Goal: Transaction & Acquisition: Book appointment/travel/reservation

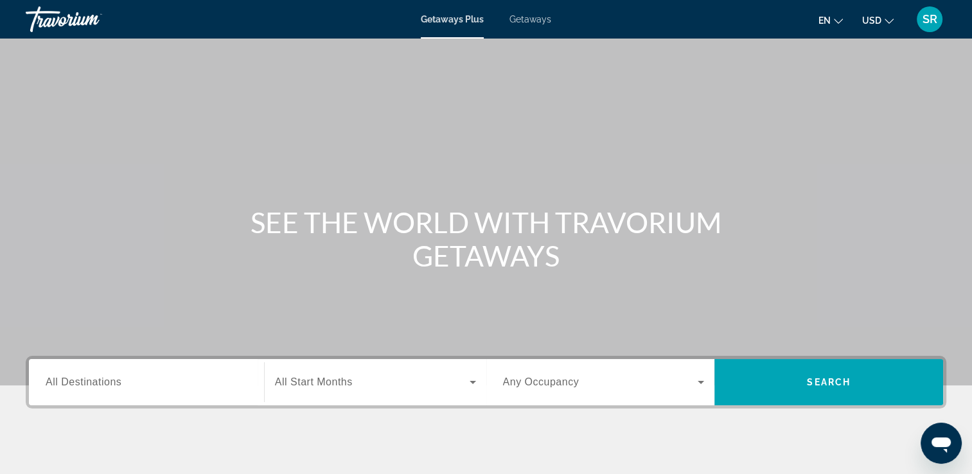
click at [890, 21] on icon "Change currency" at bounding box center [889, 21] width 9 height 9
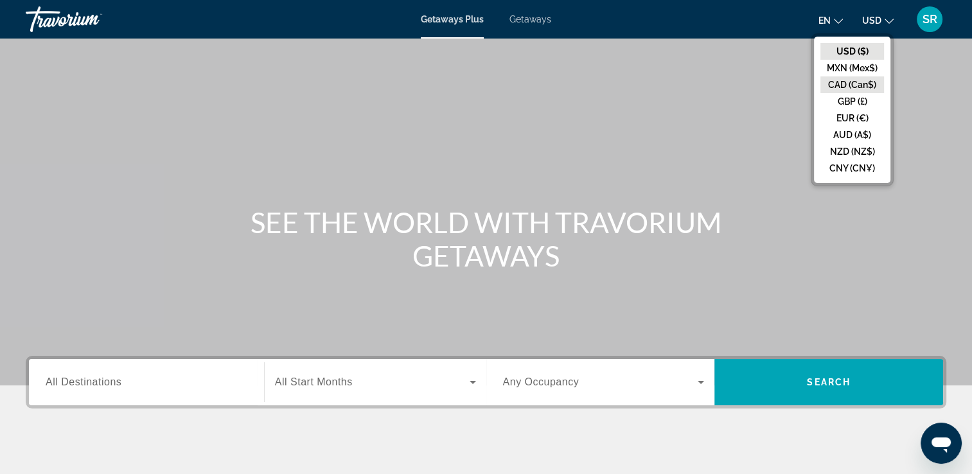
click at [849, 82] on button "CAD (Can$)" at bounding box center [853, 84] width 64 height 17
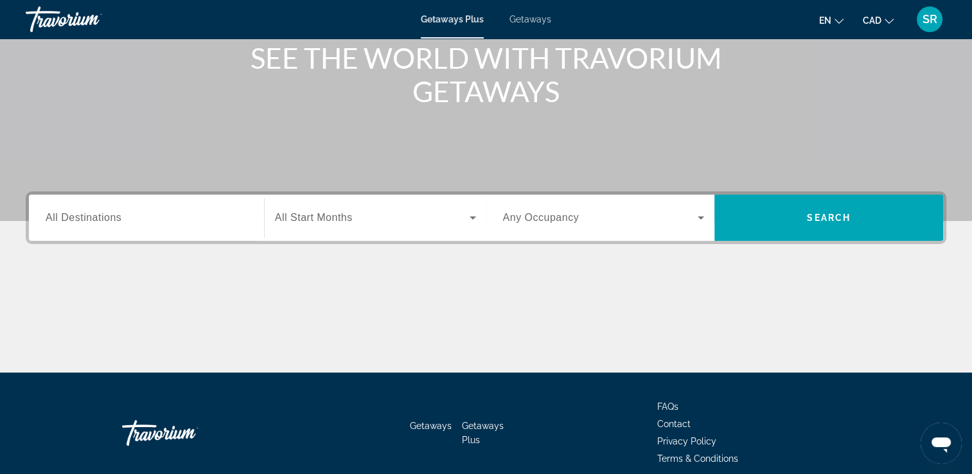
click at [95, 218] on span "All Destinations" at bounding box center [84, 217] width 76 height 11
click at [95, 218] on input "Destination All Destinations" at bounding box center [147, 218] width 202 height 15
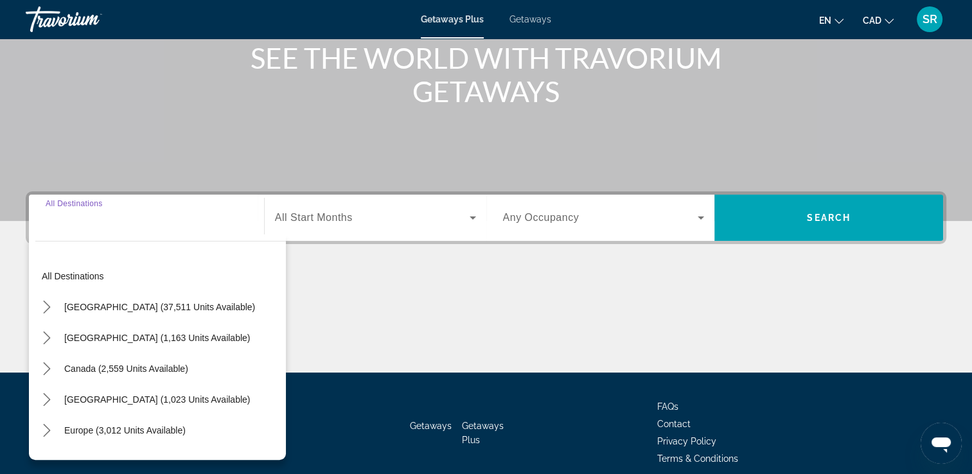
scroll to position [220, 0]
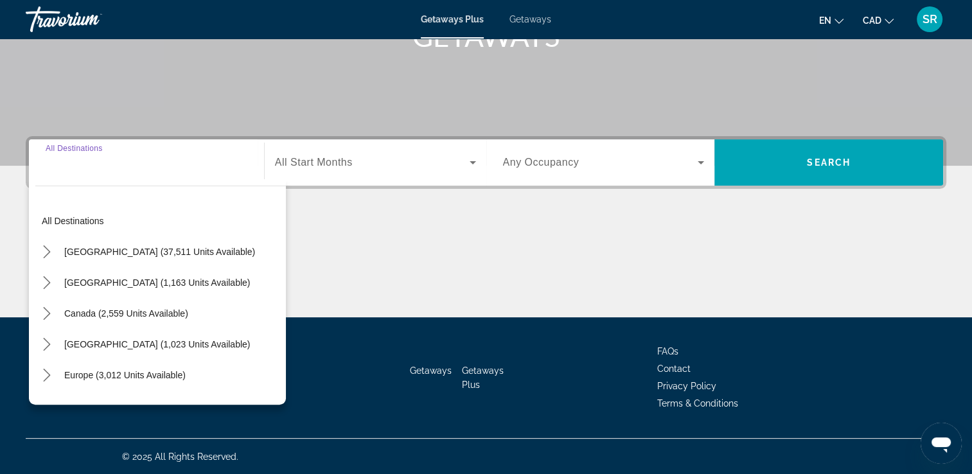
click at [118, 169] on input "Destination All Destinations" at bounding box center [147, 163] width 202 height 15
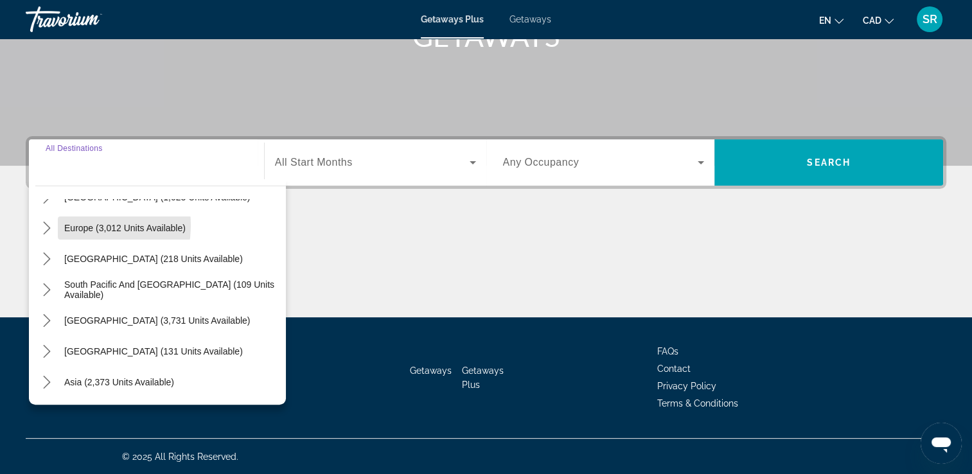
scroll to position [149, 0]
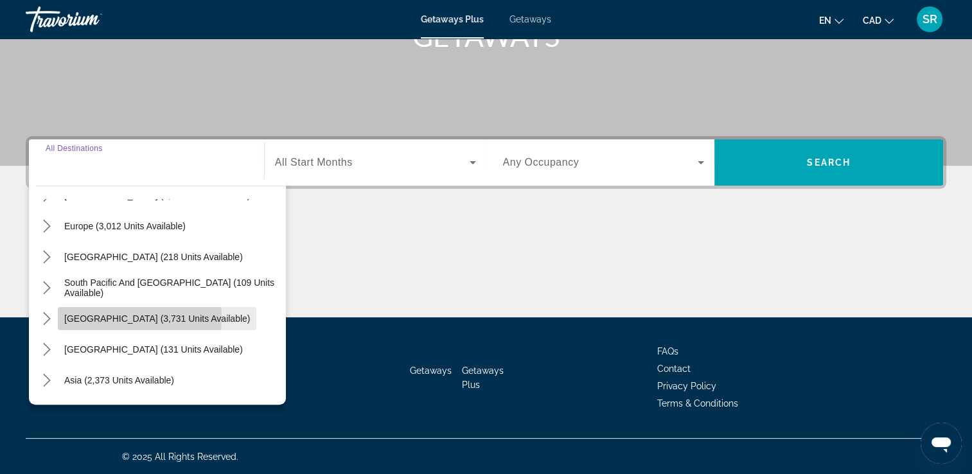
click at [96, 316] on span "[GEOGRAPHIC_DATA] (3,731 units available)" at bounding box center [157, 319] width 186 height 10
type input "**********"
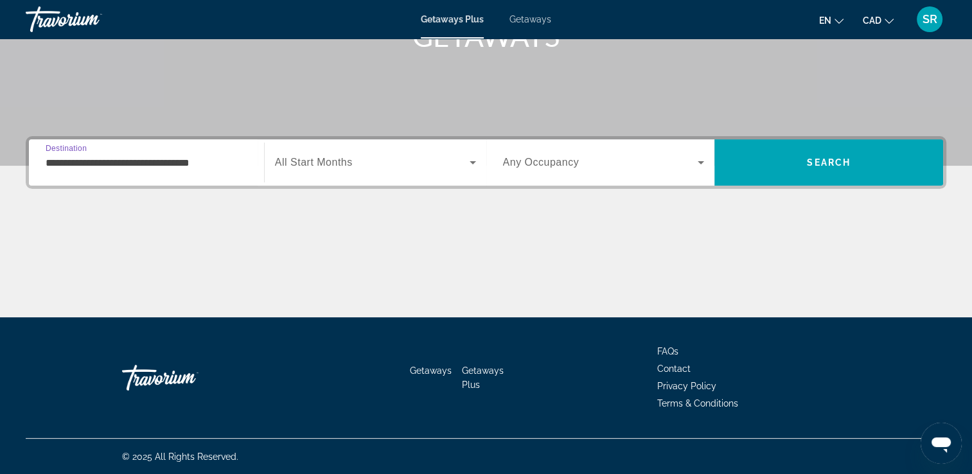
click at [344, 167] on span "All Start Months" at bounding box center [314, 162] width 78 height 11
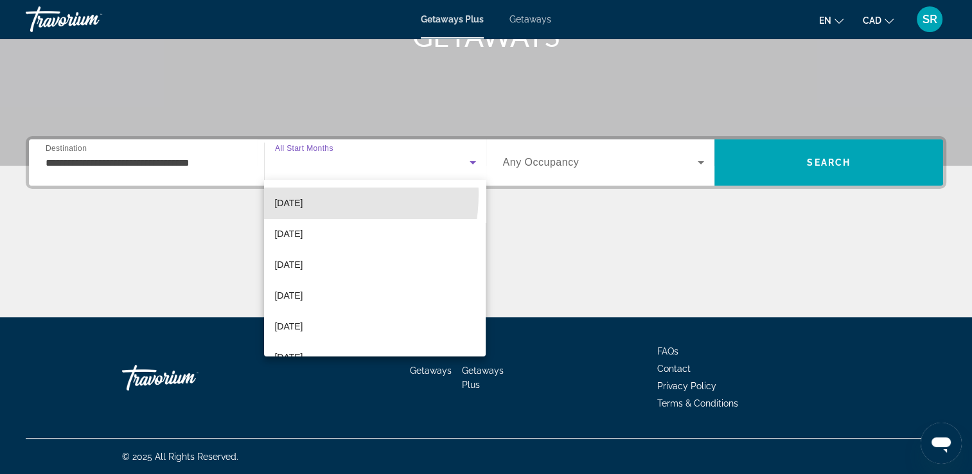
scroll to position [129, 0]
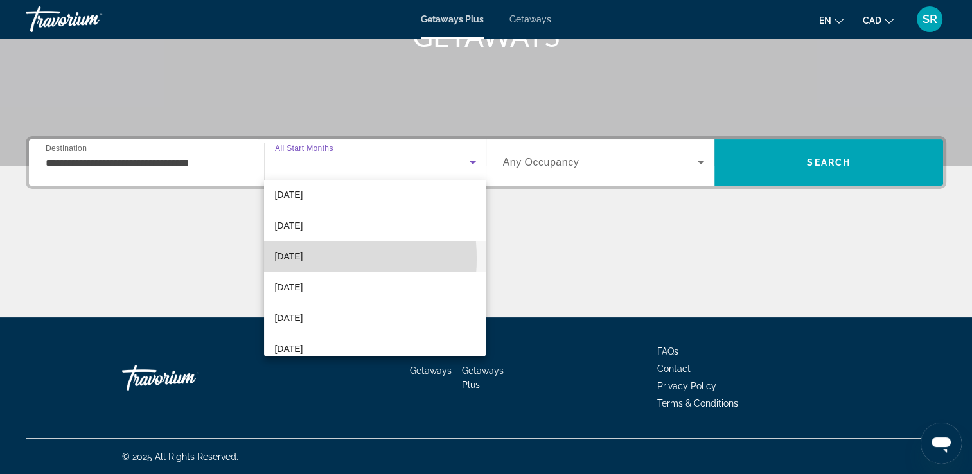
click at [296, 258] on span "[DATE]" at bounding box center [288, 256] width 28 height 15
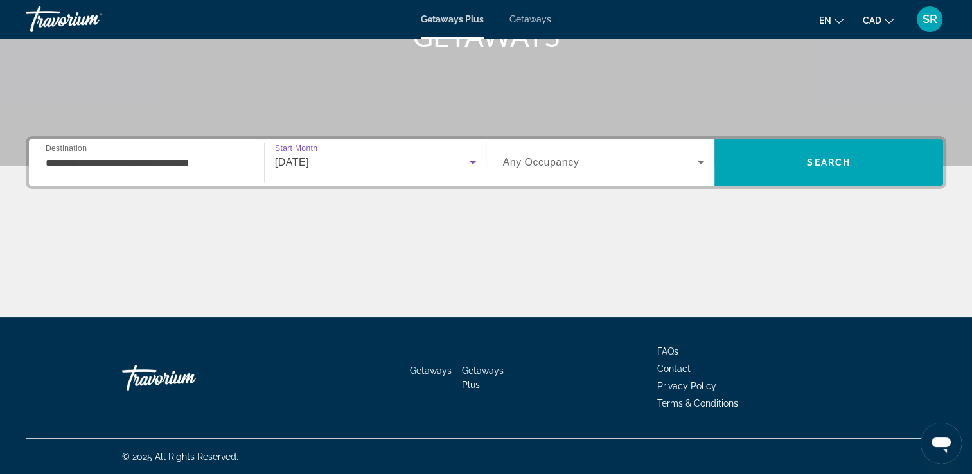
click at [568, 170] on span "Search widget" at bounding box center [600, 162] width 195 height 15
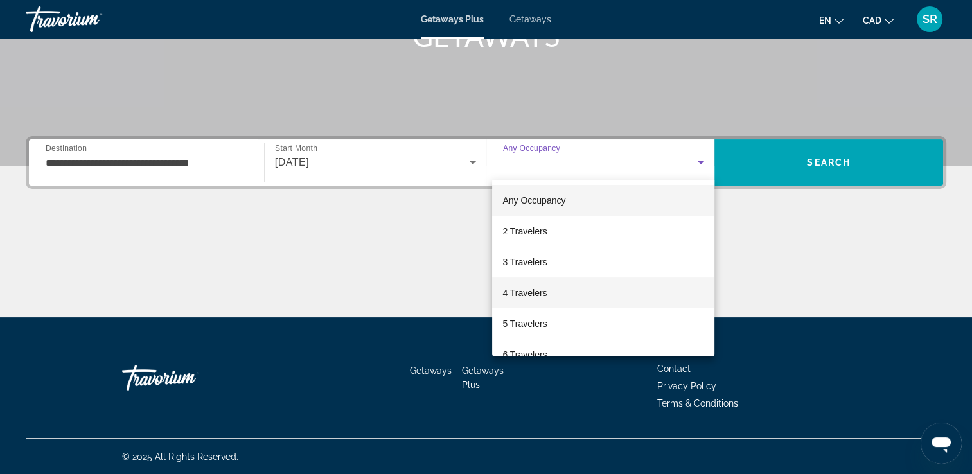
click at [515, 295] on span "4 Travelers" at bounding box center [525, 292] width 44 height 15
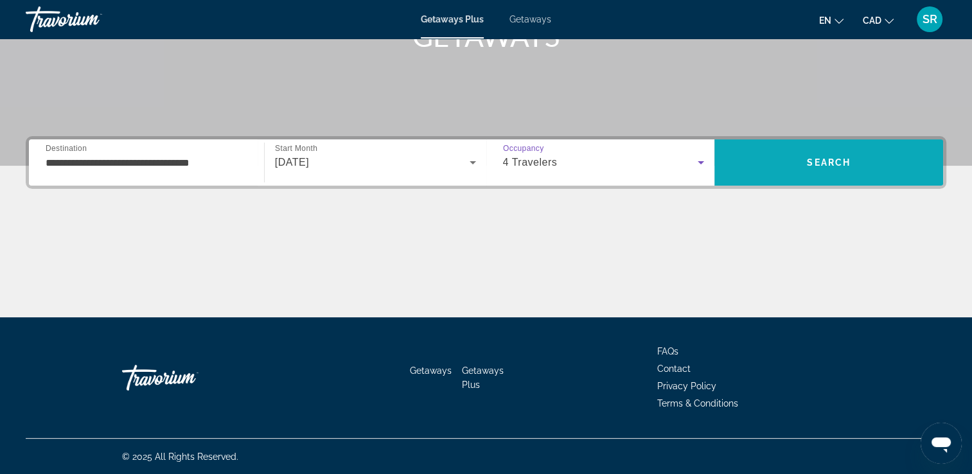
click at [821, 176] on span "Search" at bounding box center [829, 162] width 229 height 31
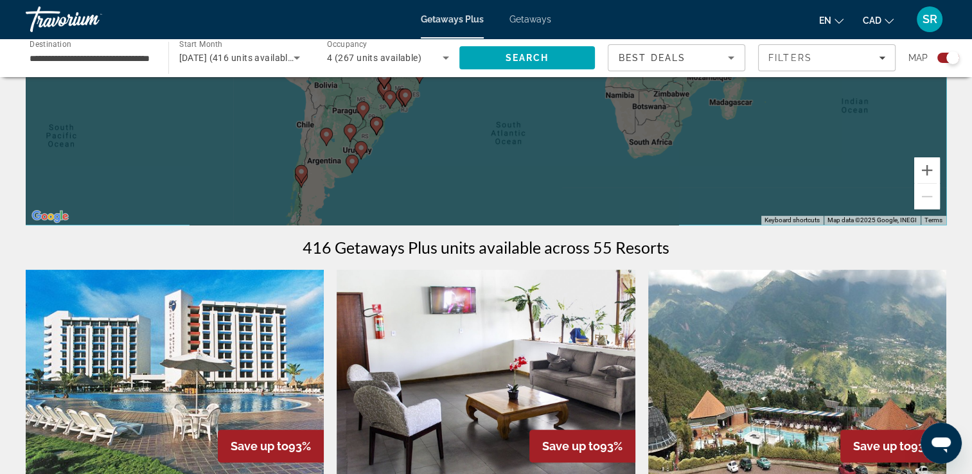
scroll to position [252, 0]
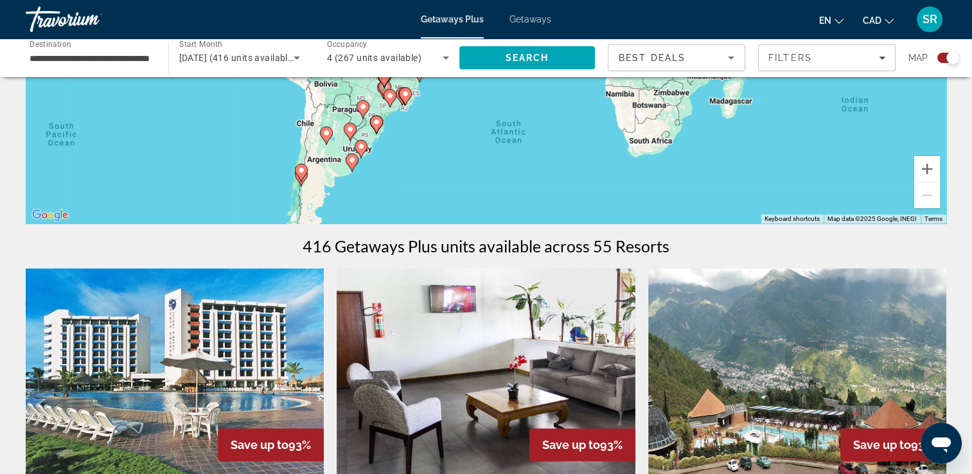
click at [80, 62] on input "**********" at bounding box center [91, 58] width 122 height 15
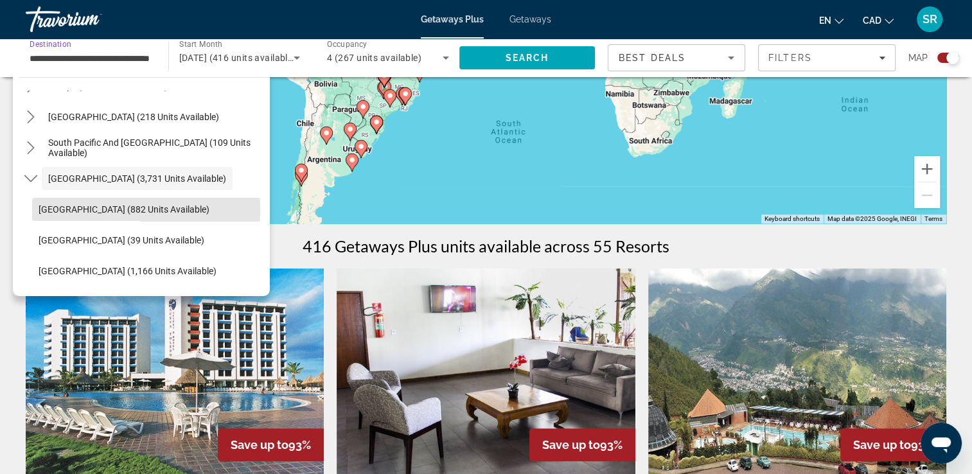
scroll to position [202, 0]
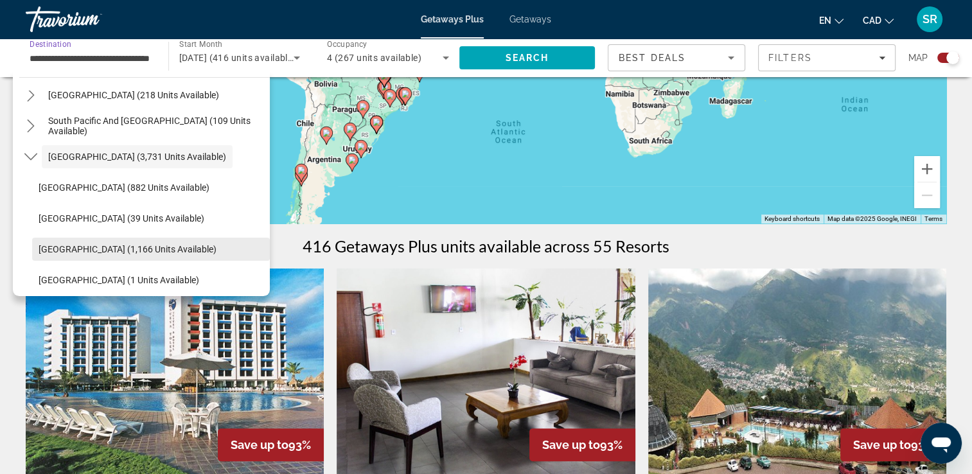
click at [64, 253] on span "[GEOGRAPHIC_DATA] (1,166 units available)" at bounding box center [128, 249] width 178 height 10
type input "**********"
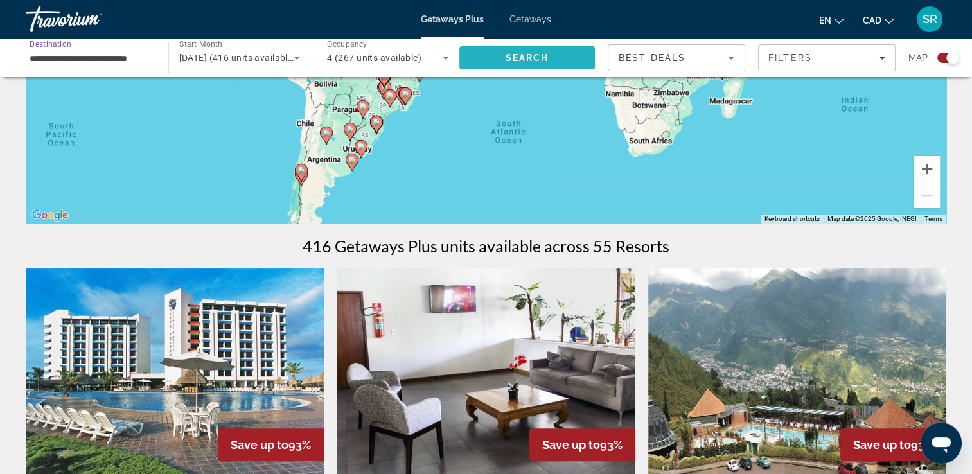
click at [528, 69] on span "Search" at bounding box center [528, 57] width 136 height 31
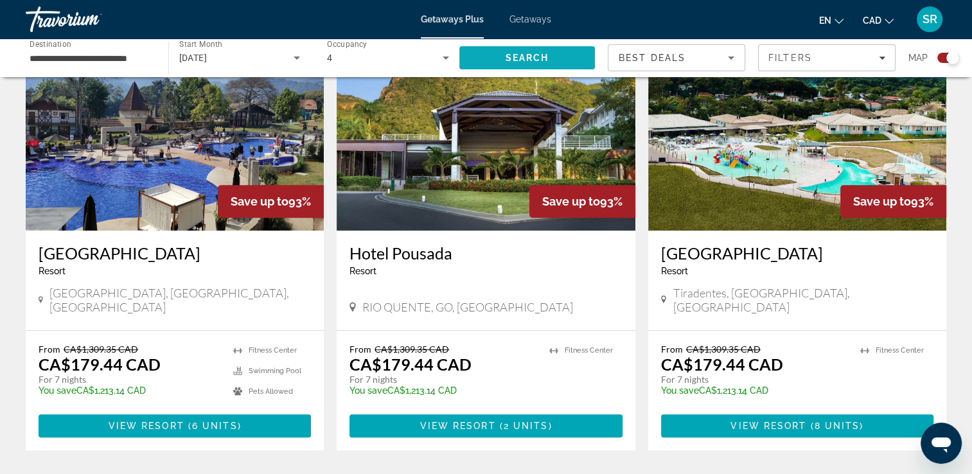
scroll to position [465, 0]
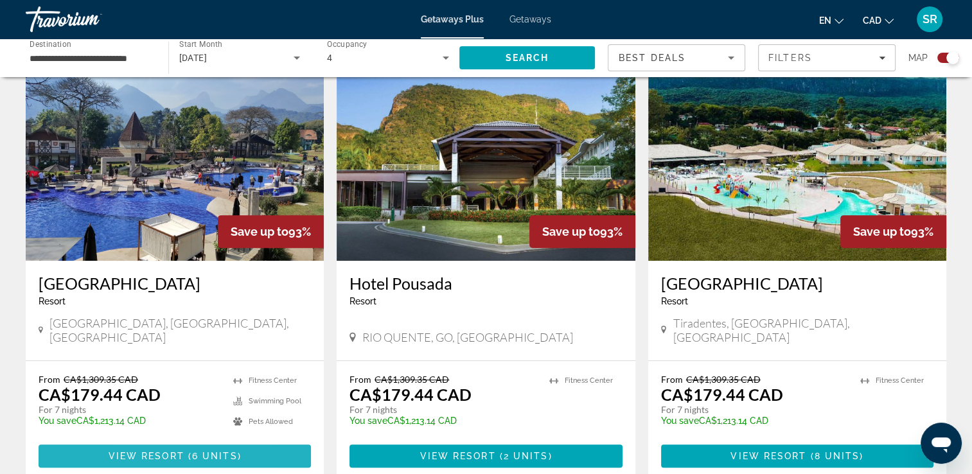
click at [130, 449] on span "Main content" at bounding box center [175, 456] width 273 height 31
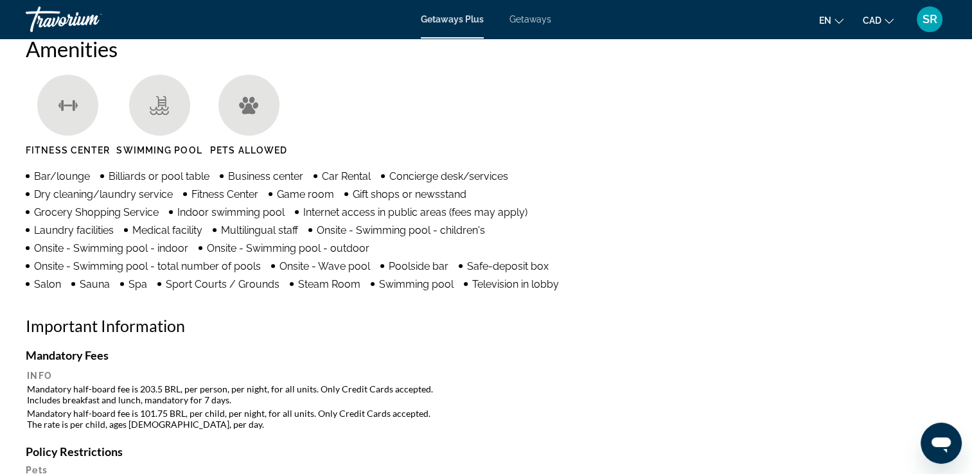
scroll to position [1039, 0]
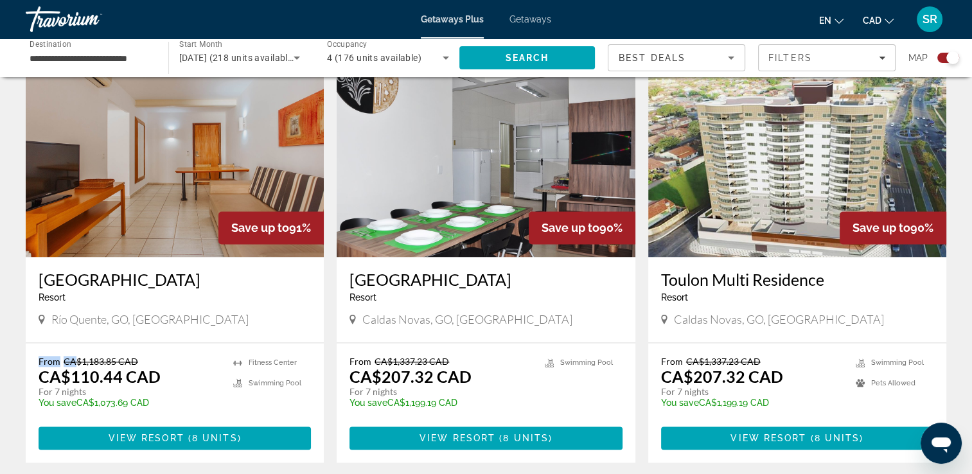
scroll to position [1829, 0]
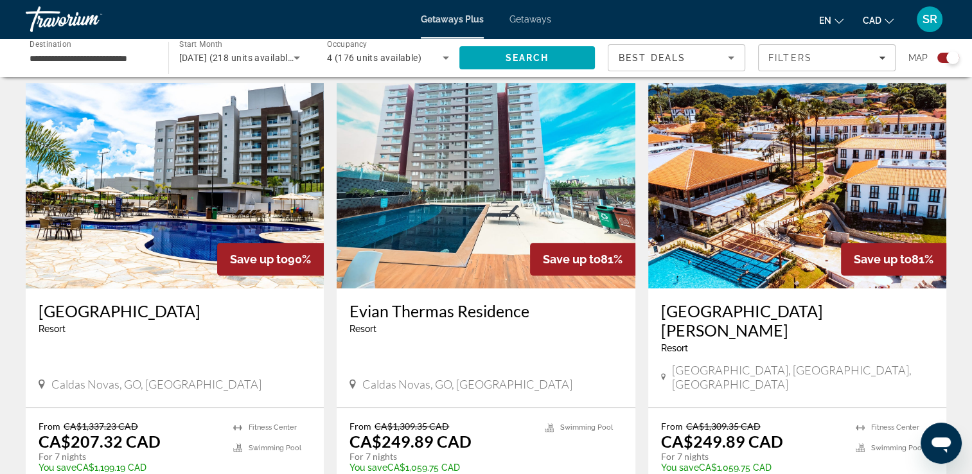
scroll to position [441, 0]
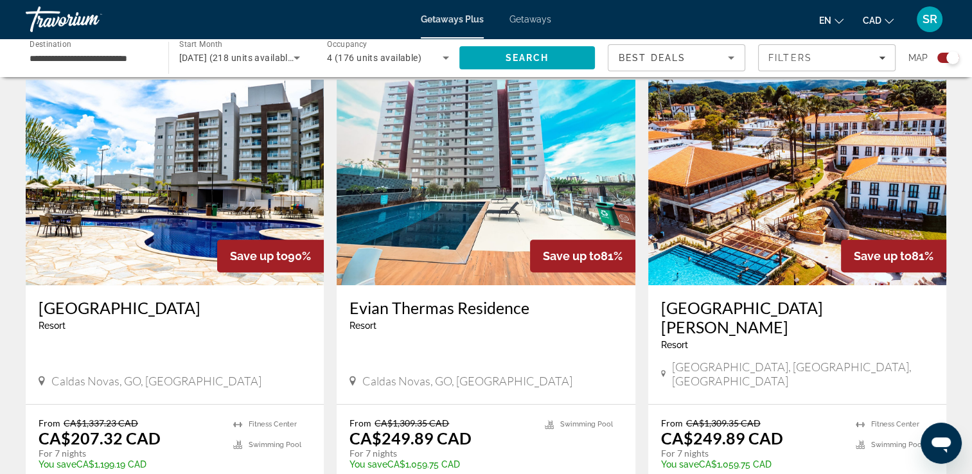
click at [24, 375] on app-exchanges-search-item "Save up to 90% [GEOGRAPHIC_DATA] - This is an adults only resort Caldas Novas, …" at bounding box center [174, 302] width 311 height 445
click at [26, 355] on div "[GEOGRAPHIC_DATA] - This is an adults only resort [GEOGRAPHIC_DATA], [GEOGRAPHI…" at bounding box center [175, 344] width 298 height 119
click at [25, 344] on app-exchanges-search-item "Save up to 90% [GEOGRAPHIC_DATA] - This is an adults only resort Caldas Novas, …" at bounding box center [174, 302] width 311 height 445
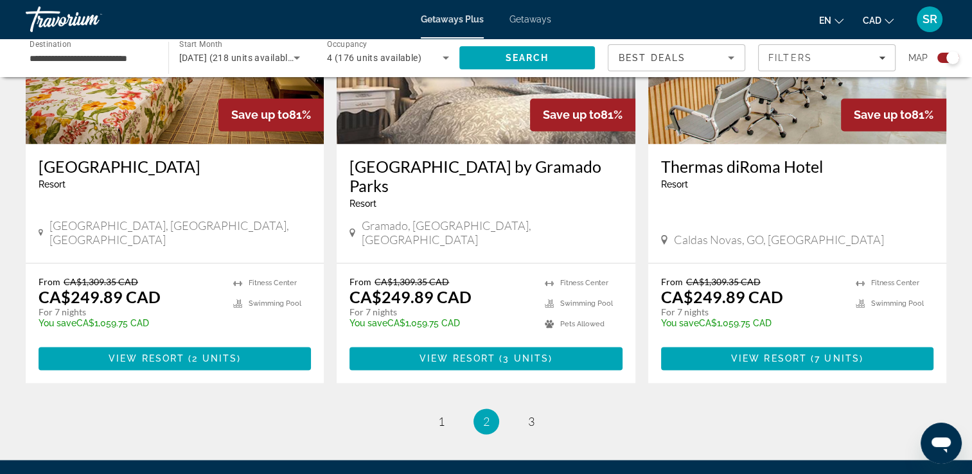
scroll to position [1975, 0]
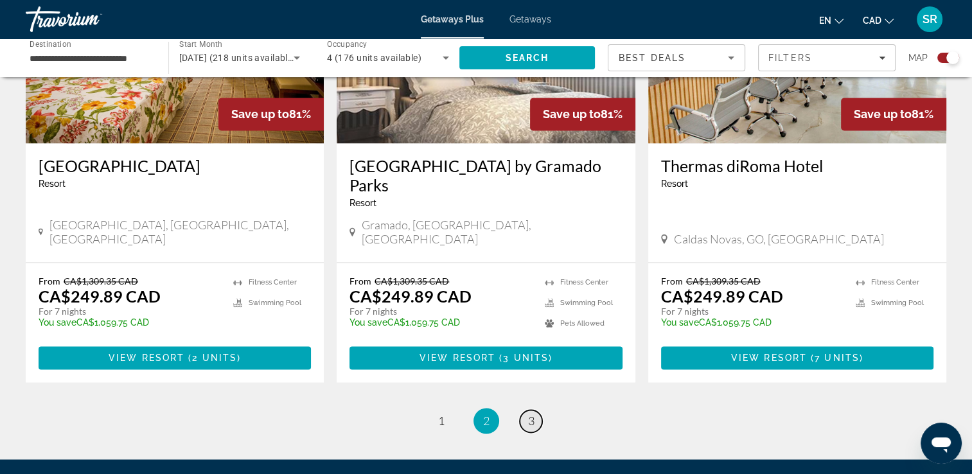
click at [534, 414] on span "3" at bounding box center [531, 421] width 6 height 14
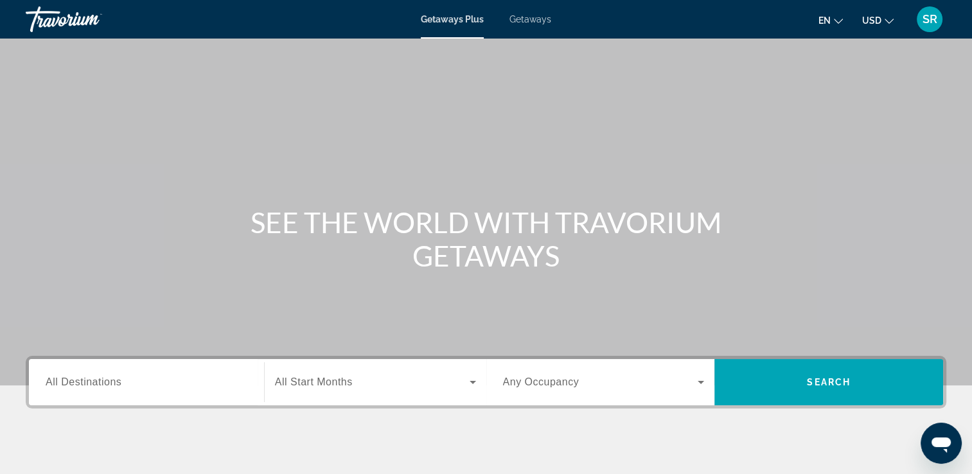
click at [533, 22] on span "Getaways" at bounding box center [531, 19] width 42 height 10
click at [87, 380] on span "All Destinations" at bounding box center [84, 382] width 76 height 11
click at [87, 380] on input "Destination All Destinations" at bounding box center [147, 382] width 202 height 15
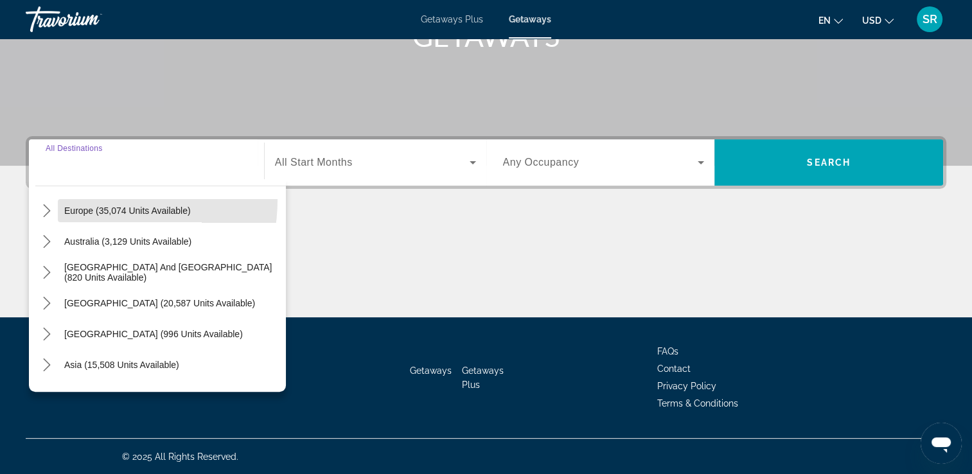
scroll to position [152, 0]
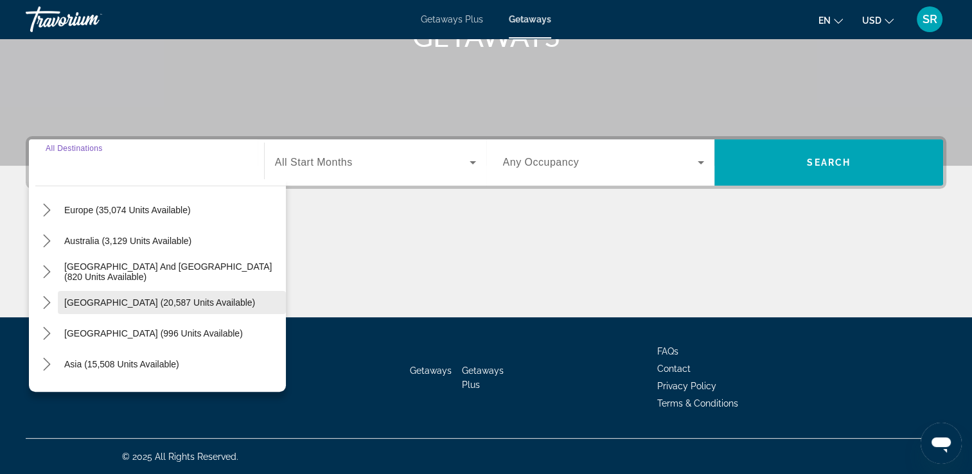
click at [105, 312] on span "Select destination: South America (20,587 units available)" at bounding box center [172, 302] width 228 height 31
type input "**********"
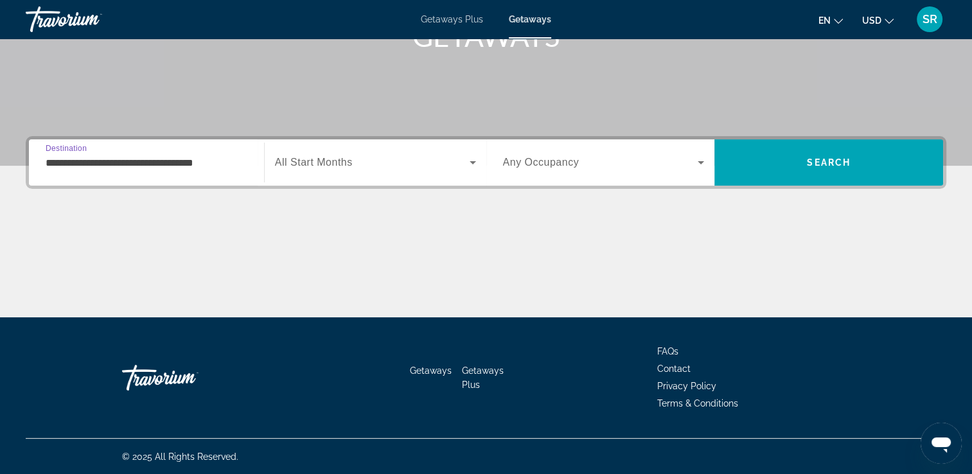
click at [346, 163] on span "All Start Months" at bounding box center [314, 162] width 78 height 11
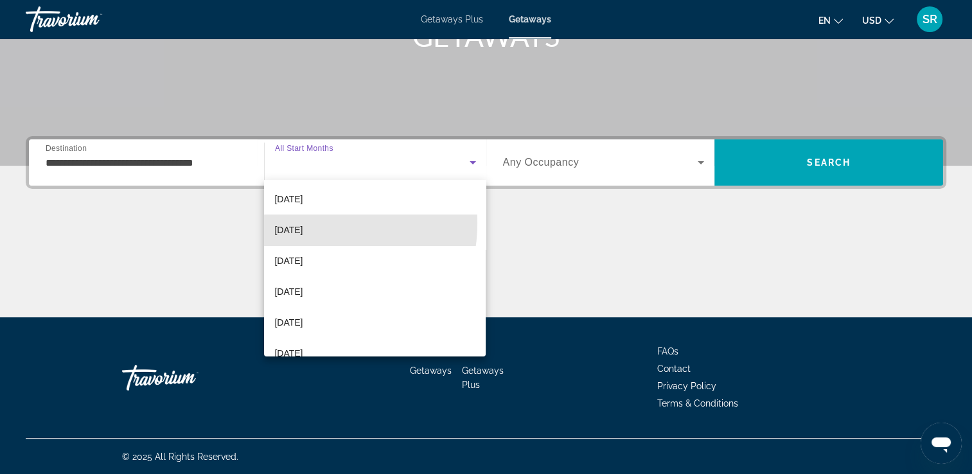
scroll to position [98, 0]
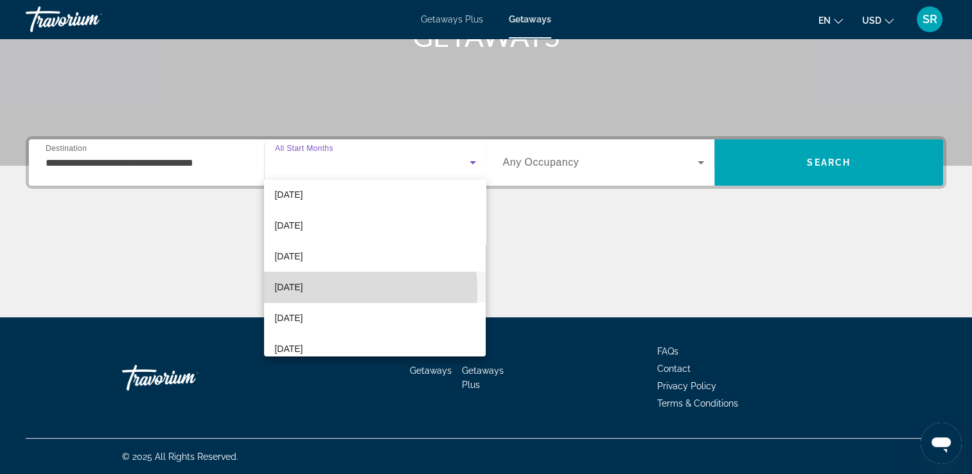
click at [298, 291] on span "[DATE]" at bounding box center [288, 287] width 28 height 15
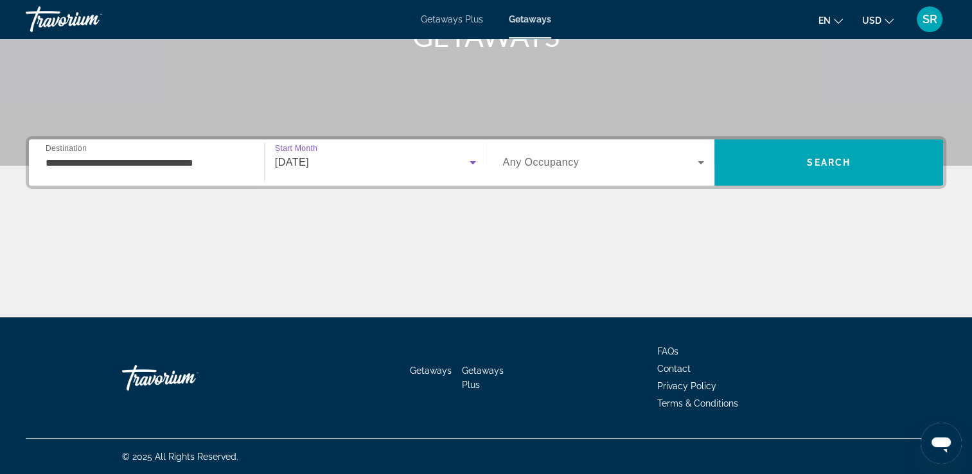
click at [573, 158] on span "Any Occupancy" at bounding box center [541, 162] width 76 height 11
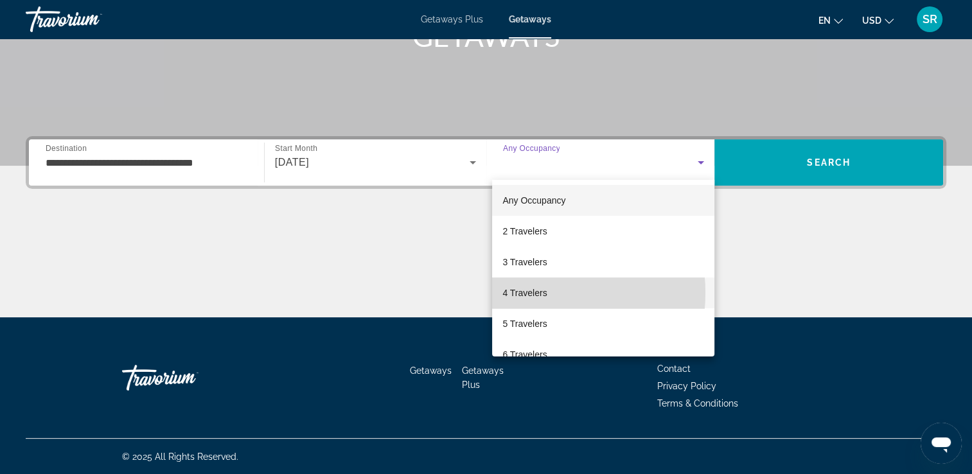
click at [517, 293] on span "4 Travelers" at bounding box center [525, 292] width 44 height 15
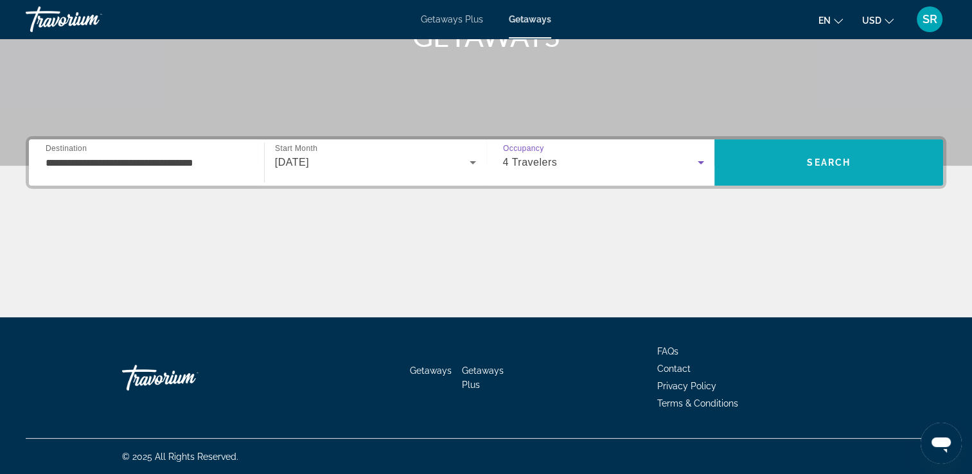
click at [818, 172] on span "Search" at bounding box center [829, 162] width 229 height 31
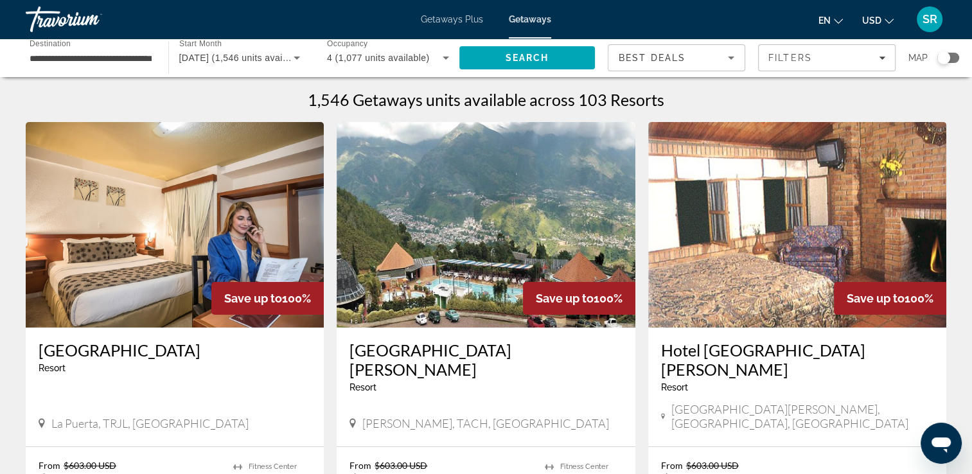
click at [33, 64] on input "**********" at bounding box center [91, 58] width 122 height 15
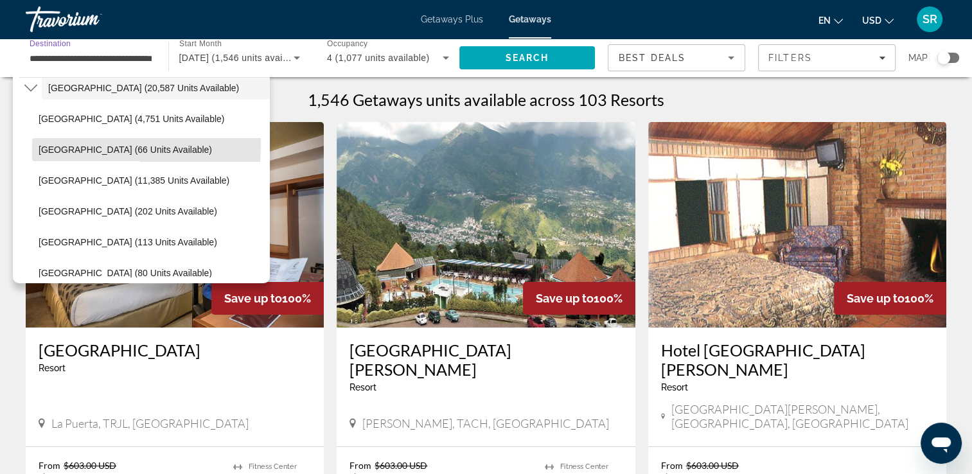
scroll to position [260, 0]
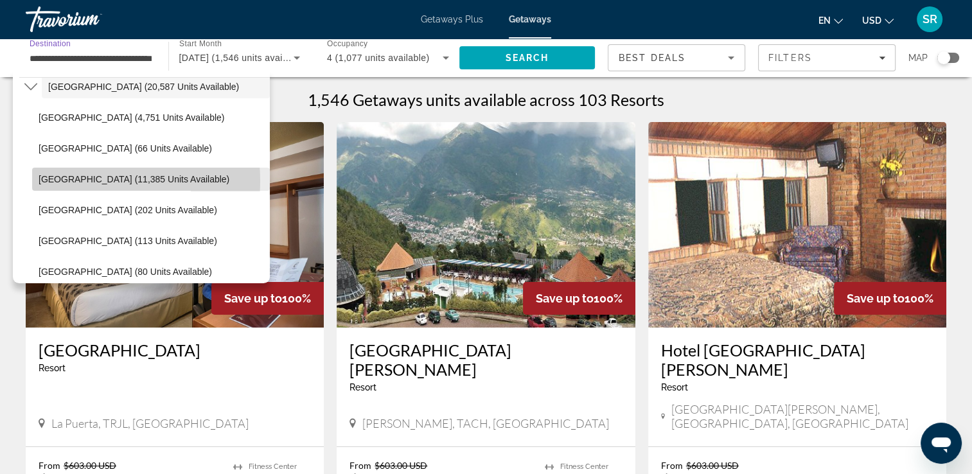
click at [62, 180] on span "Brazil (11,385 units available)" at bounding box center [134, 179] width 191 height 10
type input "**********"
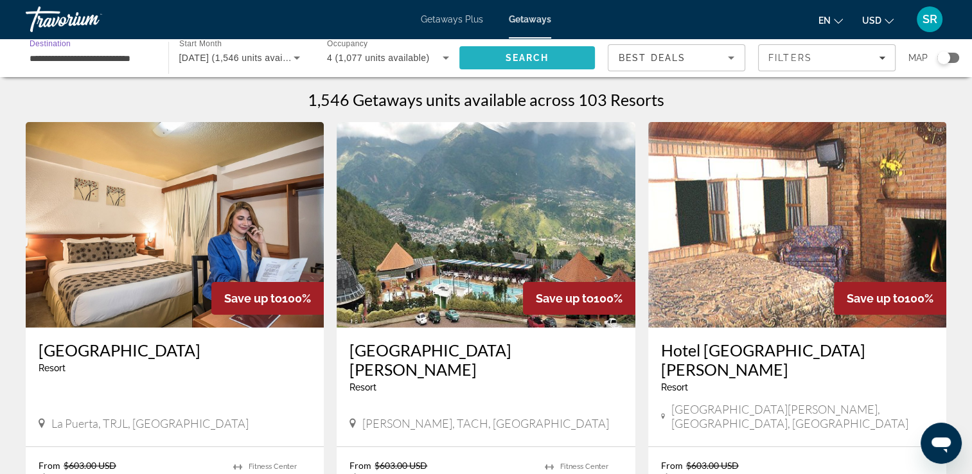
click at [544, 61] on span "Search" at bounding box center [527, 58] width 44 height 10
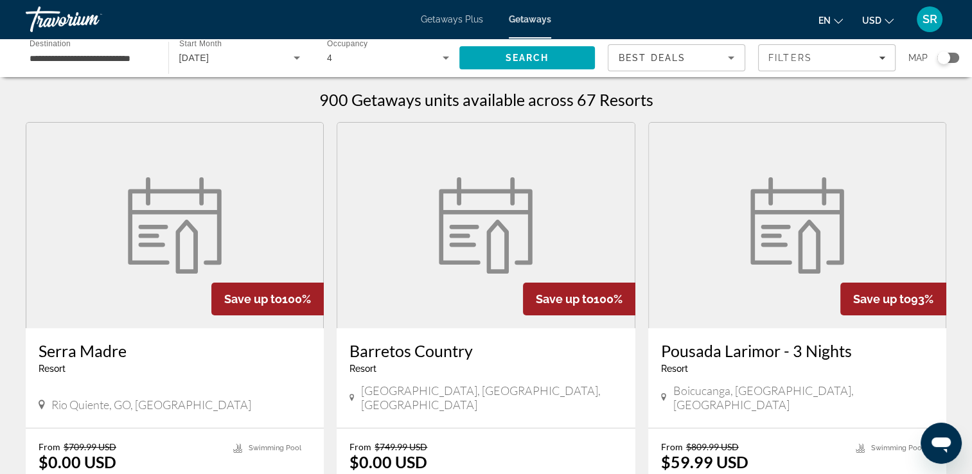
click at [882, 21] on button "USD USD ($) MXN (Mex$) CAD (Can$) GBP (£) EUR (€) AUD (A$) NZD (NZ$) CNY (CN¥)" at bounding box center [878, 20] width 31 height 19
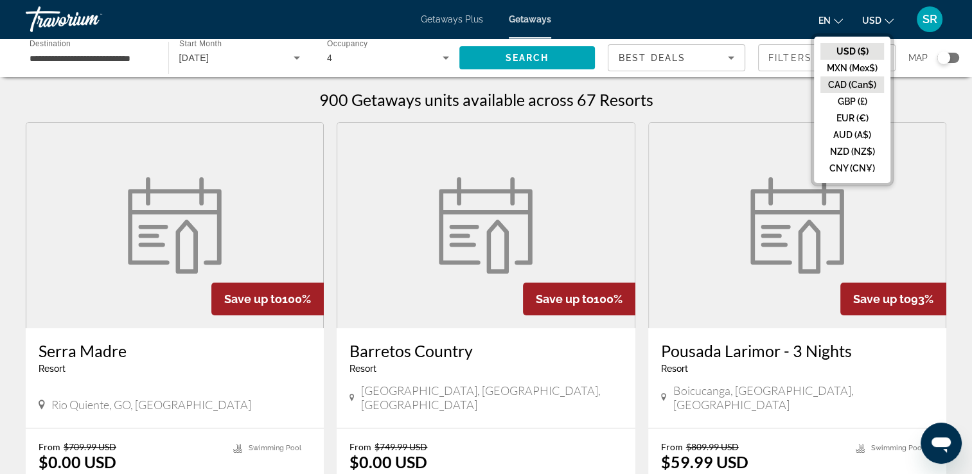
click at [836, 84] on button "CAD (Can$)" at bounding box center [853, 84] width 64 height 17
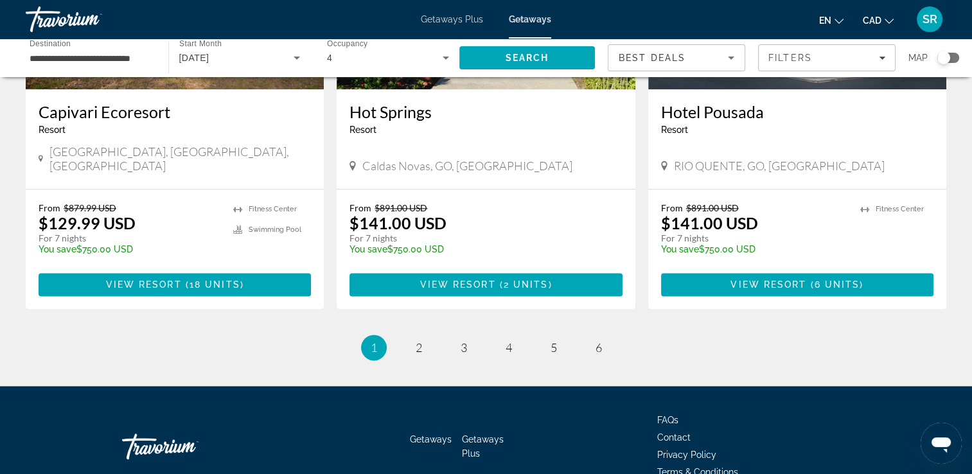
scroll to position [1605, 0]
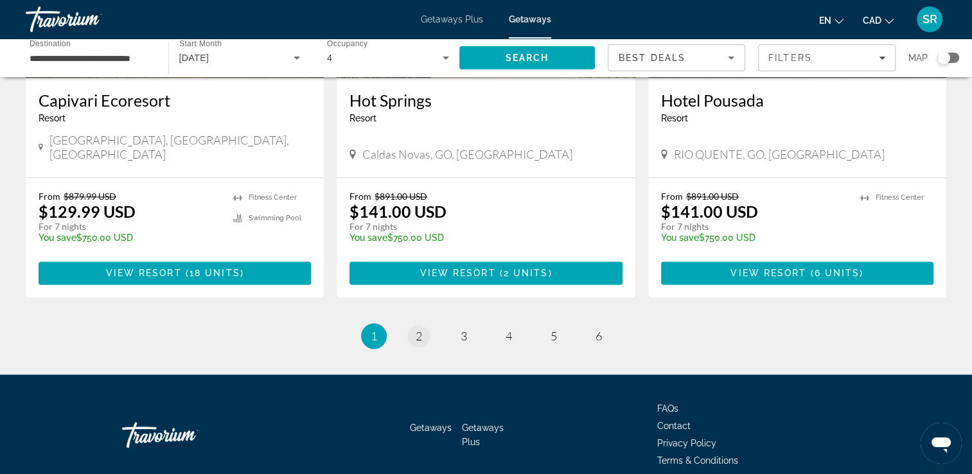
click at [412, 325] on link "page 2" at bounding box center [418, 336] width 22 height 22
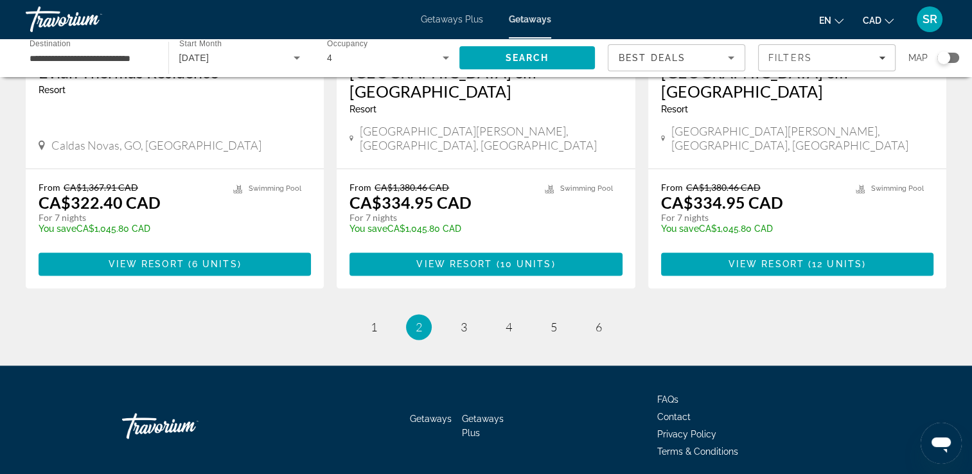
scroll to position [1663, 0]
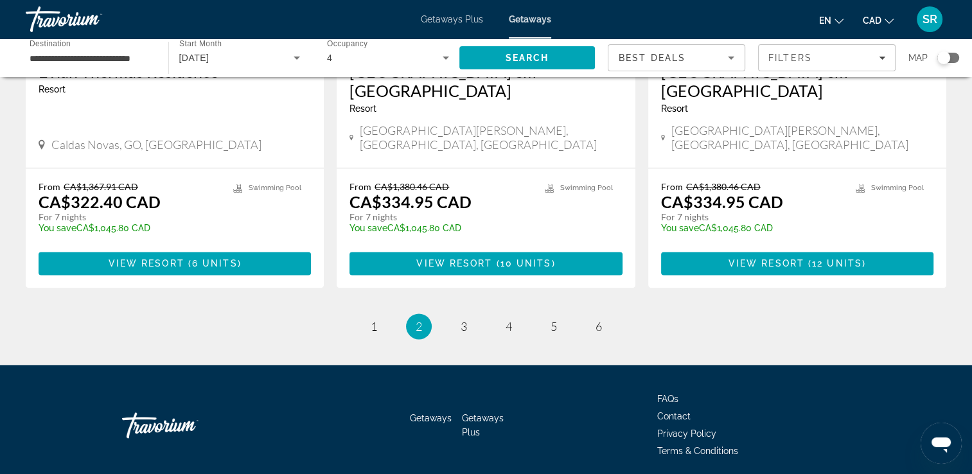
click at [64, 415] on div "Getaways Getaways Plus FAQs Contact Privacy Policy Terms & Conditions" at bounding box center [486, 425] width 921 height 121
click at [463, 319] on span "3" at bounding box center [464, 326] width 6 height 14
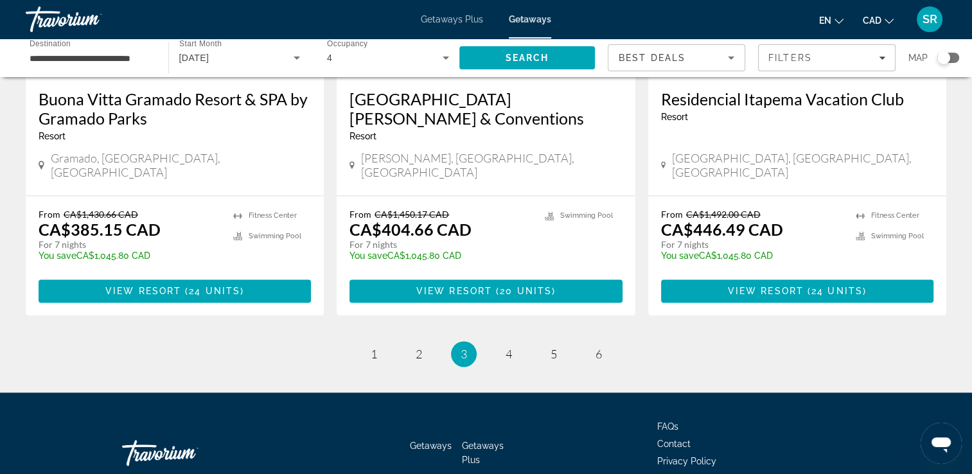
scroll to position [1665, 0]
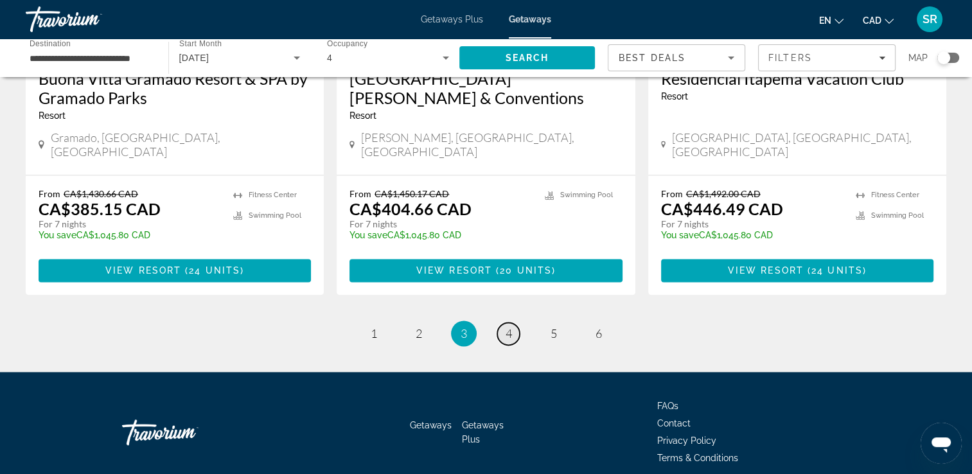
click at [511, 327] on span "4" at bounding box center [509, 334] width 6 height 14
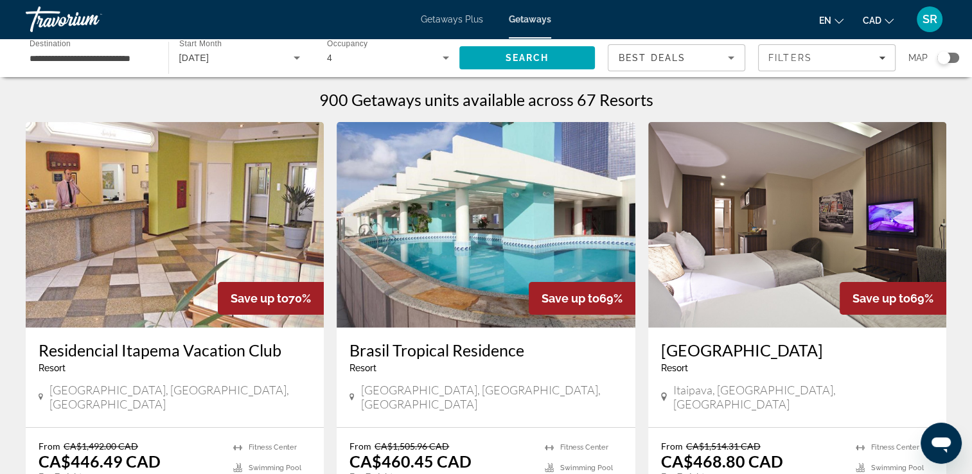
click at [166, 240] on img "Main content" at bounding box center [175, 225] width 298 height 206
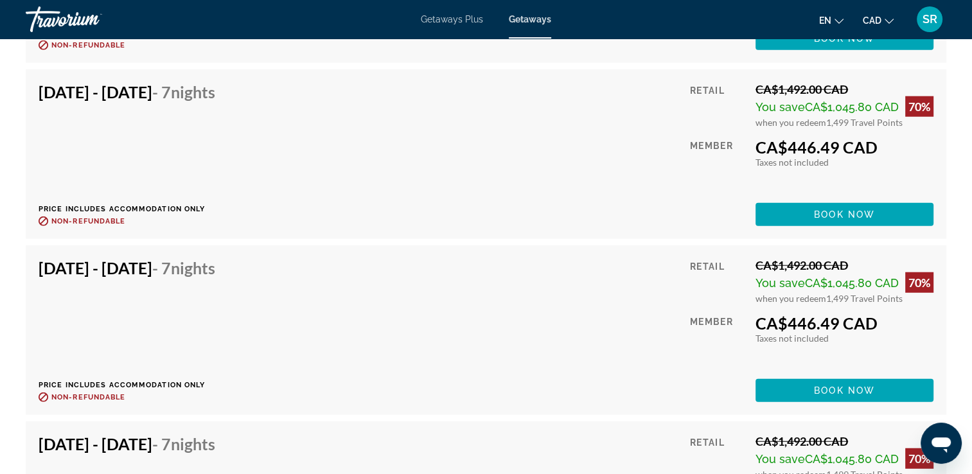
scroll to position [3187, 0]
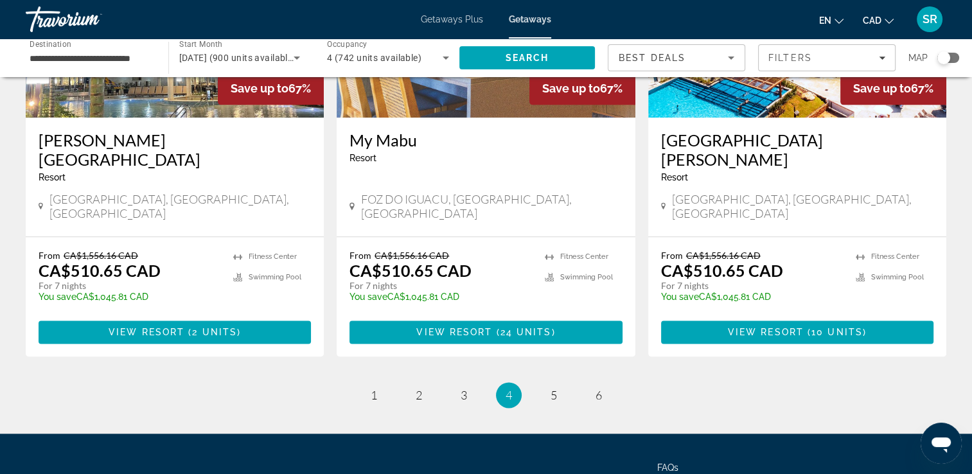
scroll to position [1589, 0]
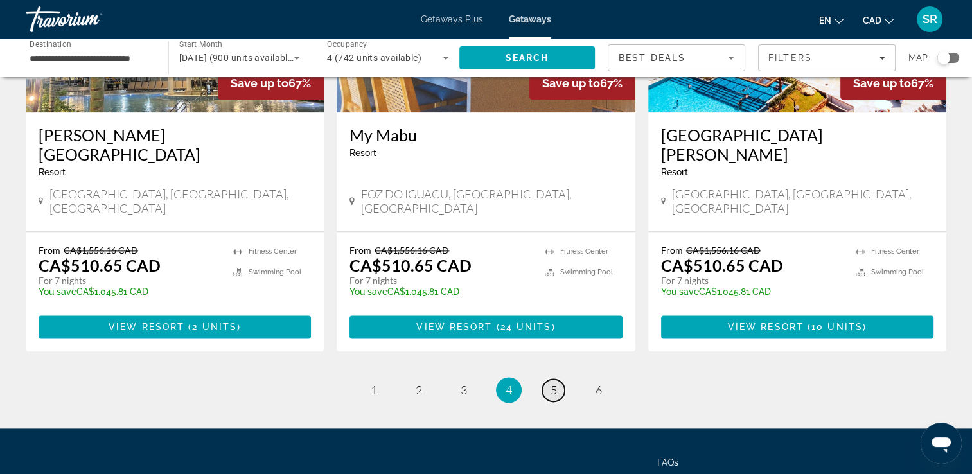
click at [553, 383] on span "5" at bounding box center [554, 390] width 6 height 14
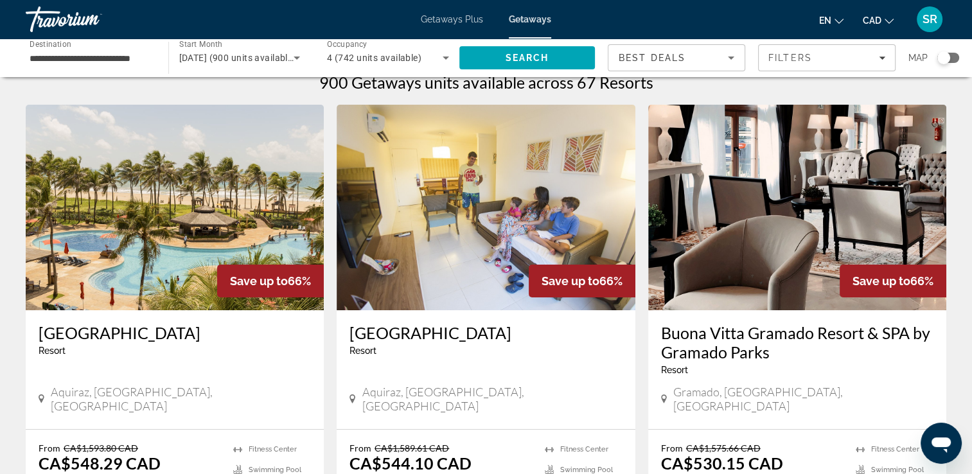
scroll to position [64, 0]
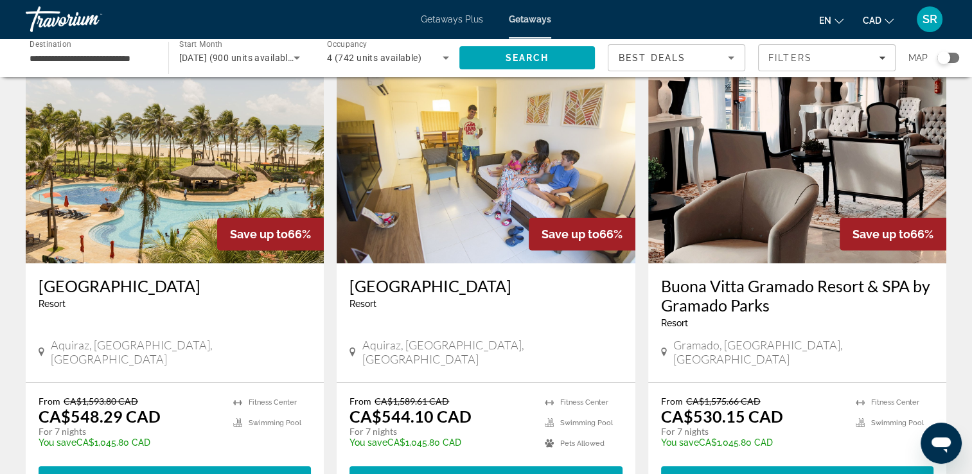
click at [195, 165] on img "Main content" at bounding box center [175, 161] width 298 height 206
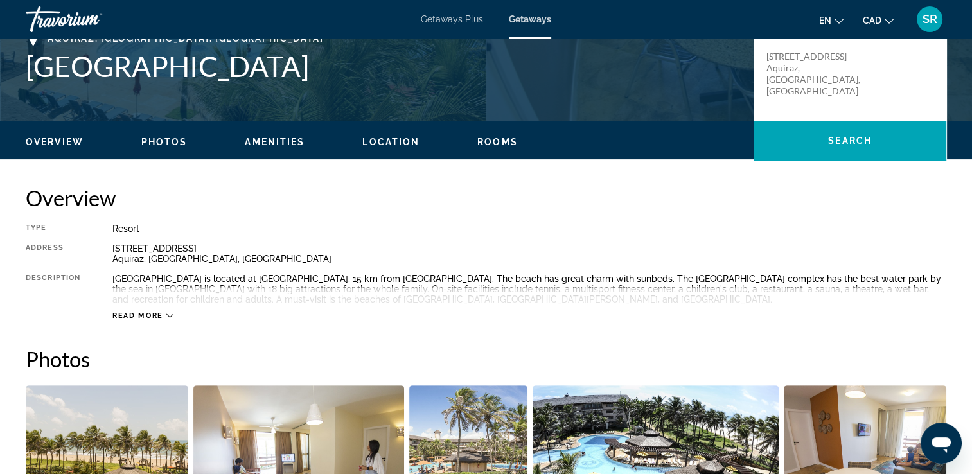
scroll to position [304, 0]
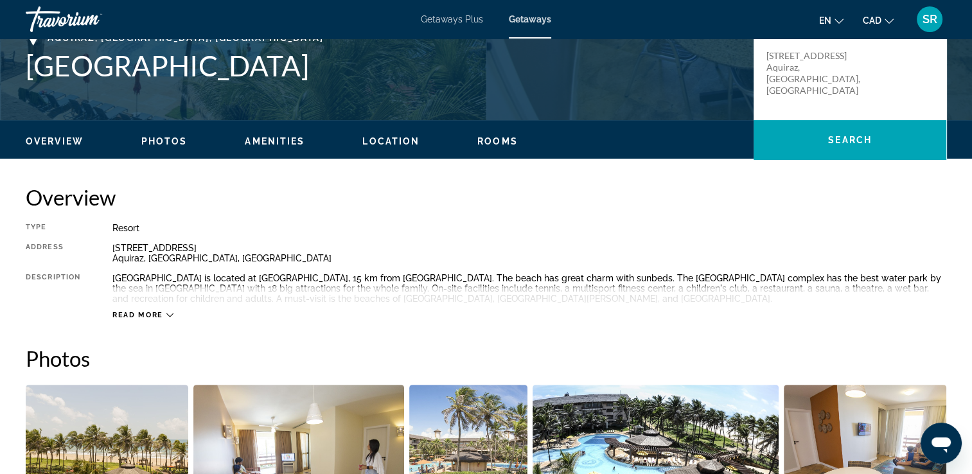
click at [385, 137] on span "Location" at bounding box center [390, 141] width 57 height 10
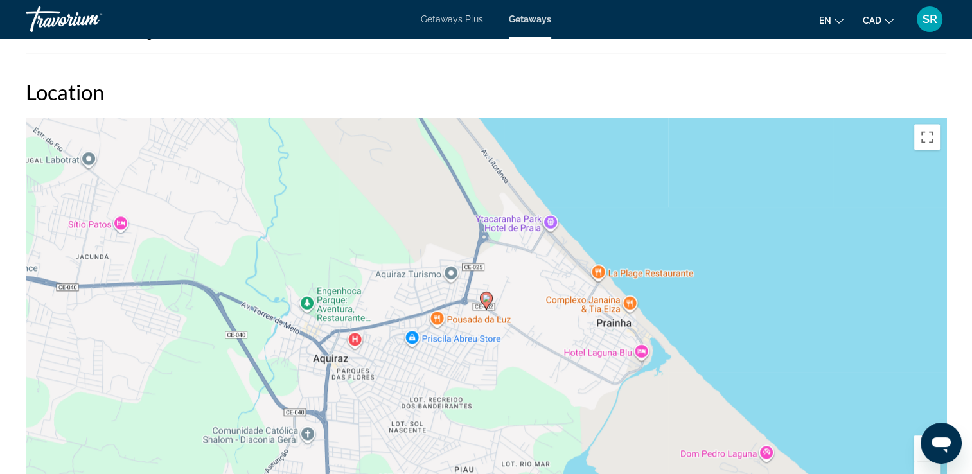
scroll to position [1755, 0]
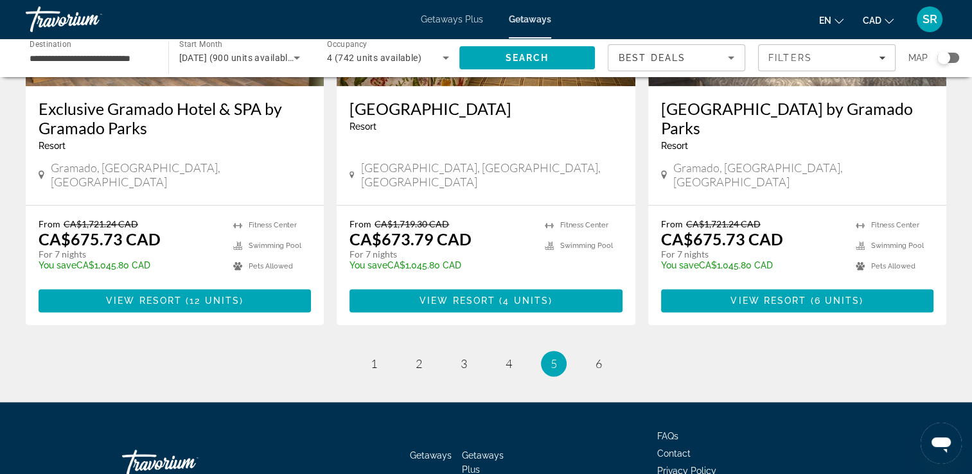
scroll to position [1643, 0]
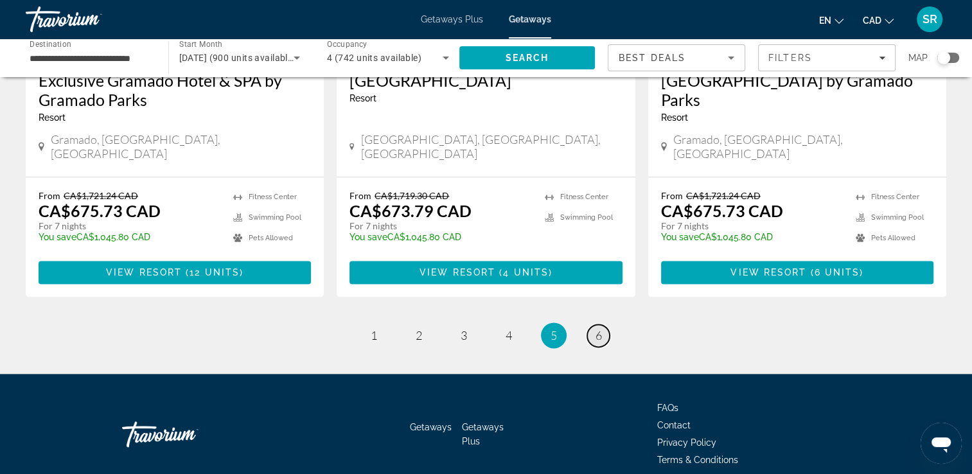
click at [589, 325] on link "page 6" at bounding box center [598, 336] width 22 height 22
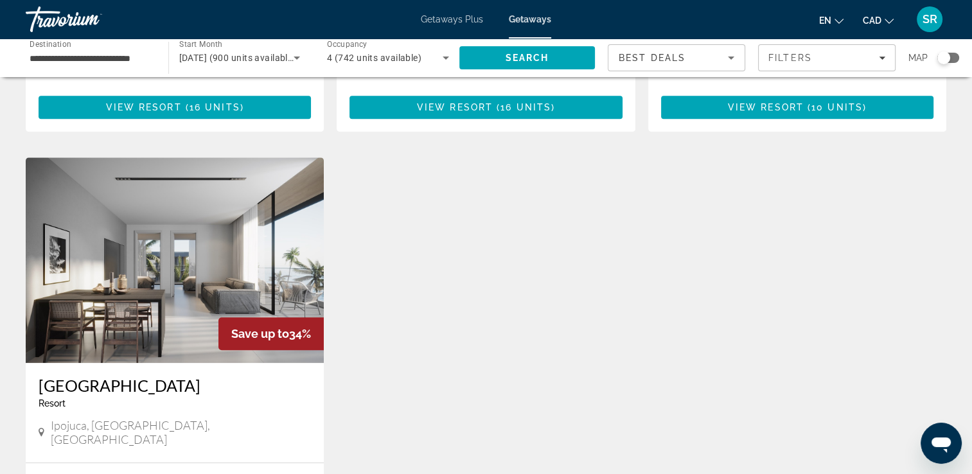
scroll to position [1186, 0]
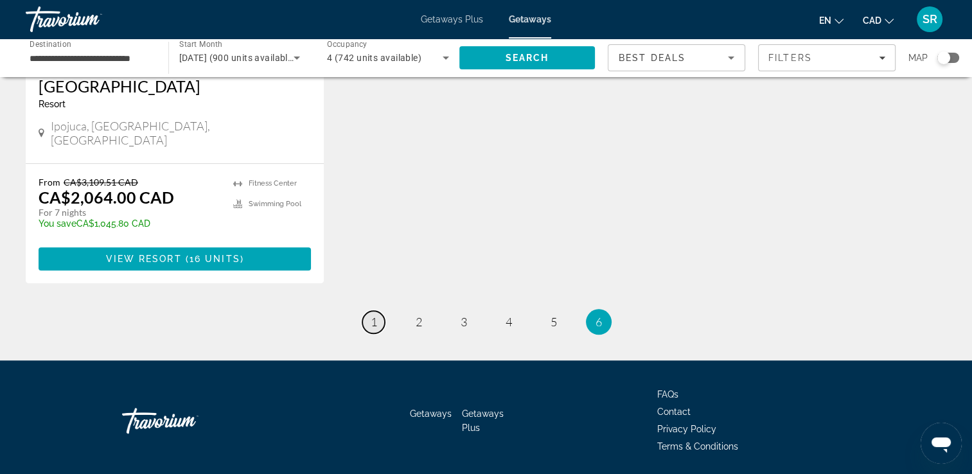
click at [372, 311] on link "page 1" at bounding box center [373, 322] width 22 height 22
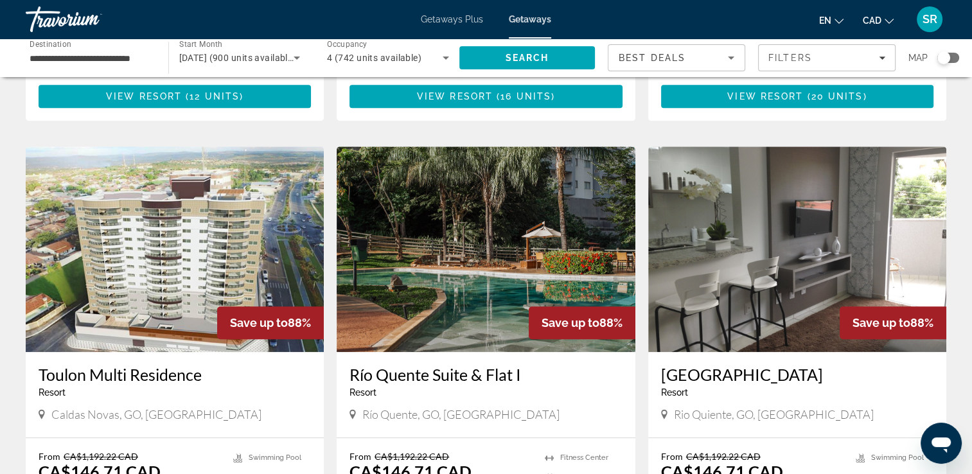
scroll to position [885, 0]
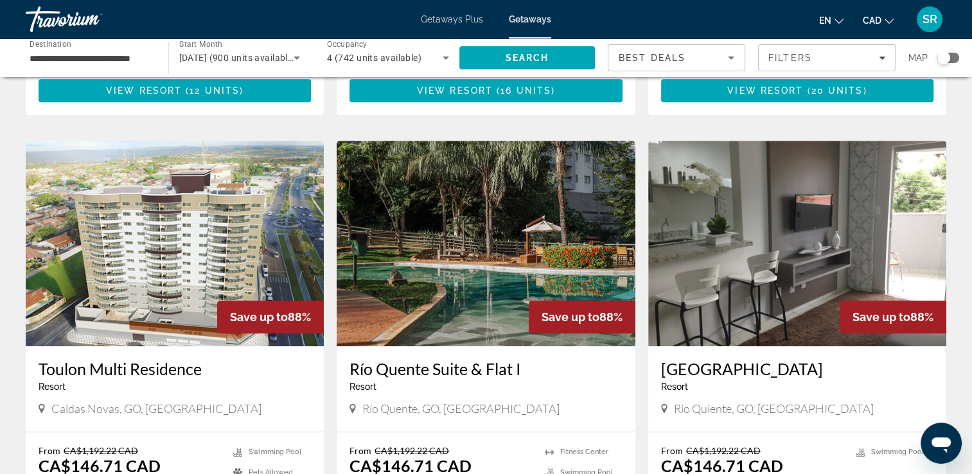
click at [132, 234] on img "Main content" at bounding box center [175, 244] width 298 height 206
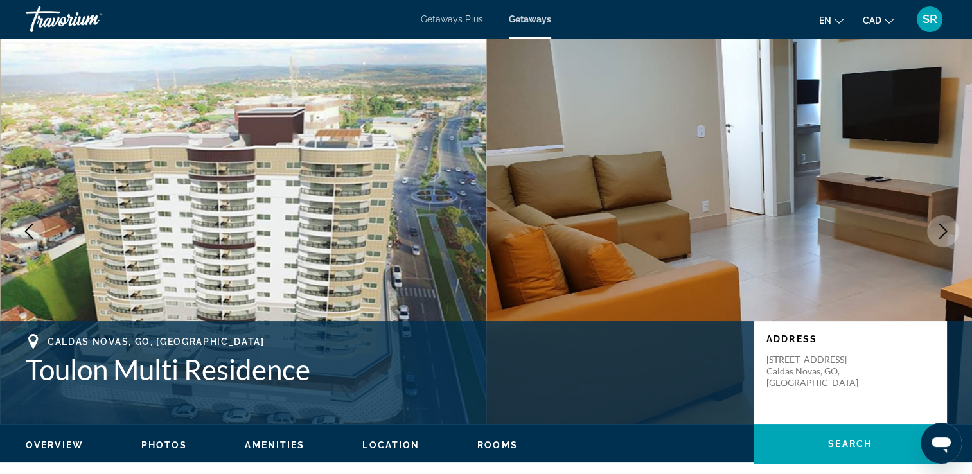
click at [378, 449] on span "Location" at bounding box center [390, 445] width 57 height 10
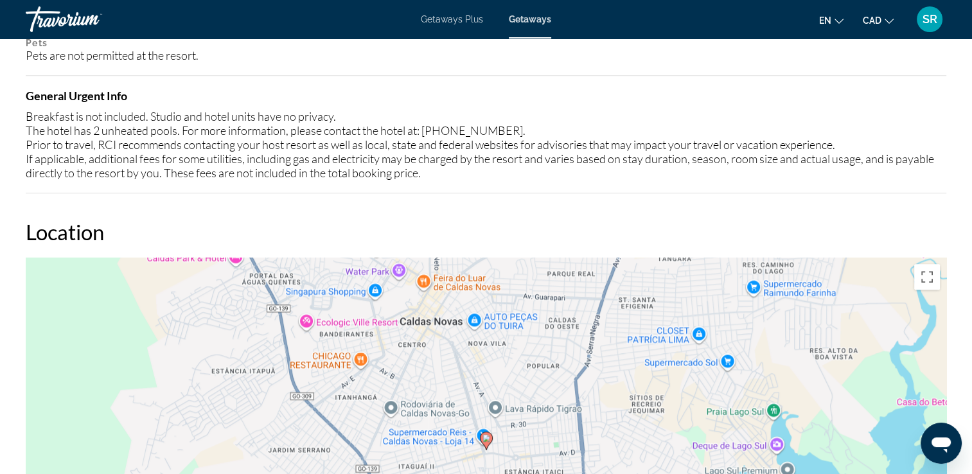
scroll to position [1494, 0]
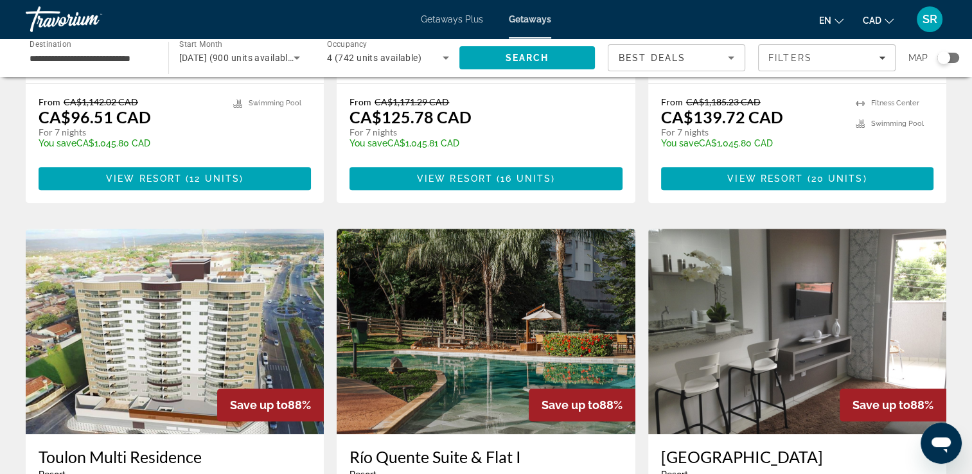
scroll to position [809, 0]
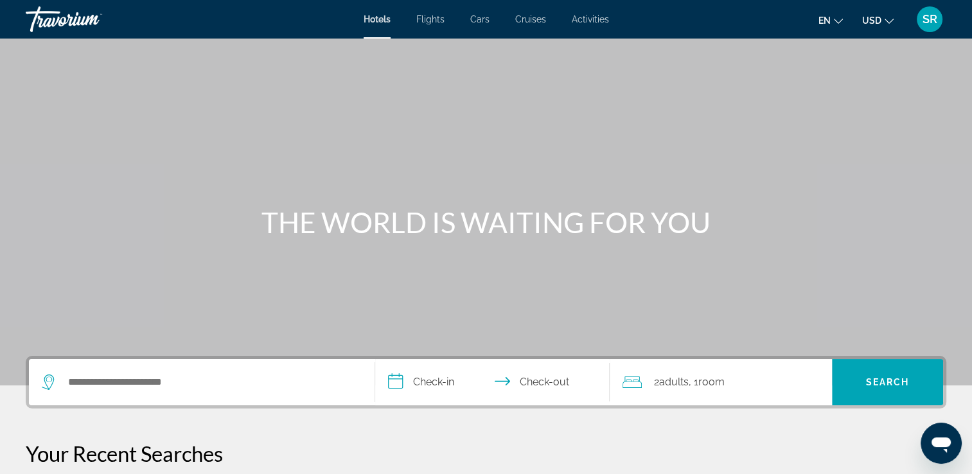
click at [881, 22] on span "USD" at bounding box center [872, 20] width 19 height 10
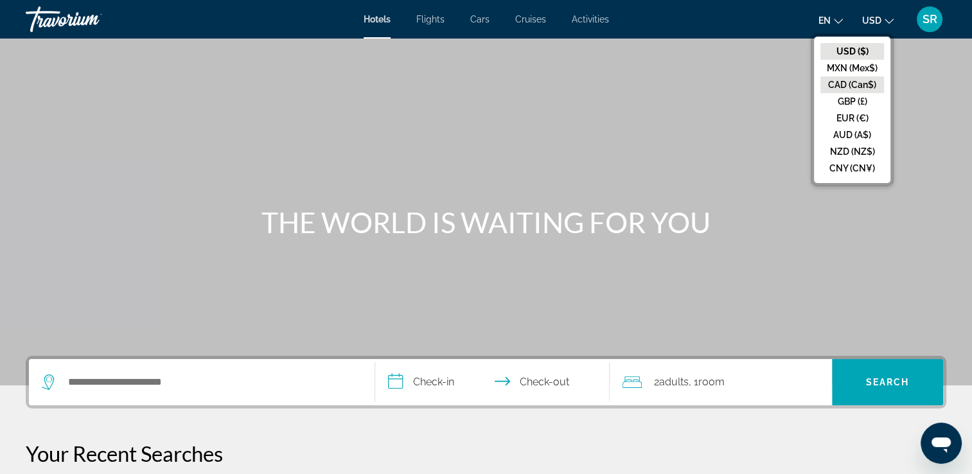
click at [841, 85] on button "CAD (Can$)" at bounding box center [853, 84] width 64 height 17
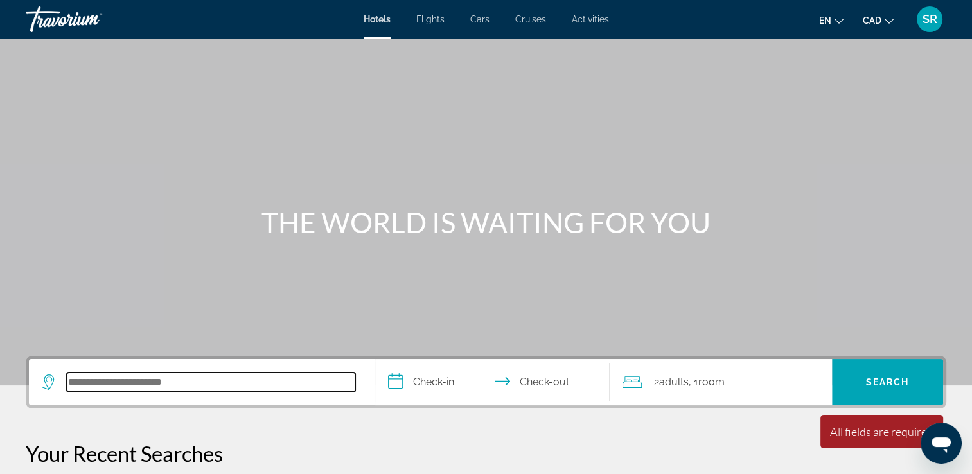
click at [106, 386] on input "Search hotel destination" at bounding box center [211, 382] width 289 height 19
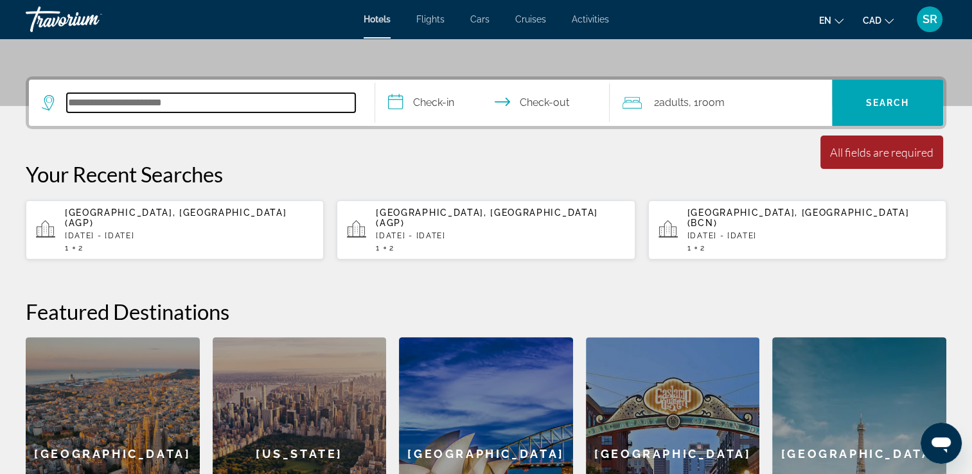
scroll to position [314, 0]
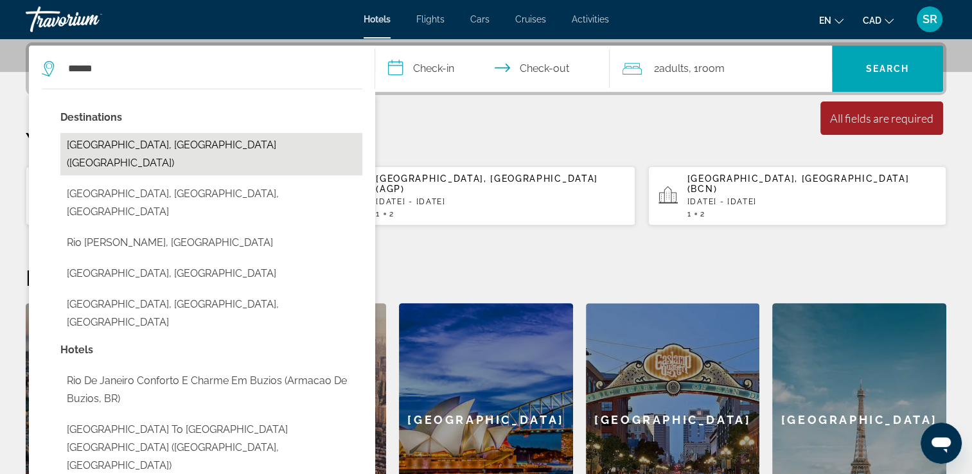
click at [102, 156] on button "Rio De Janeiro, Brazil (RIO)" at bounding box center [211, 154] width 302 height 42
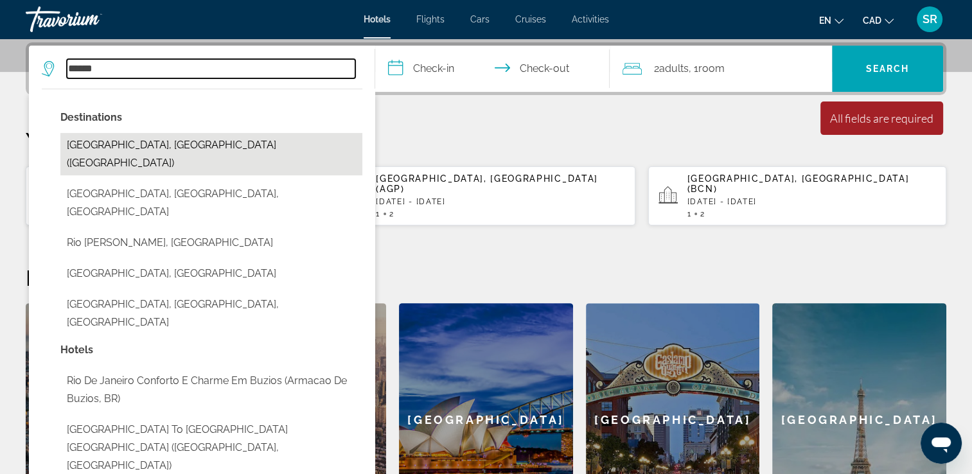
type input "**********"
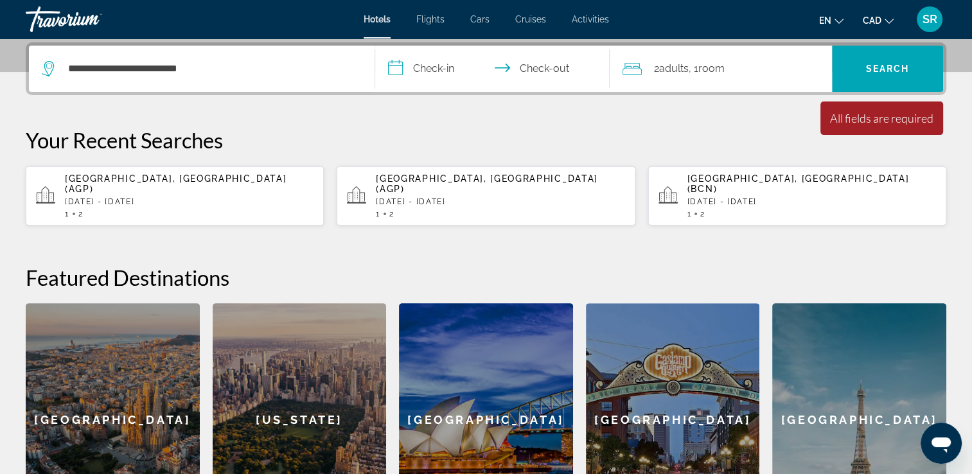
click at [429, 73] on input "**********" at bounding box center [495, 71] width 240 height 50
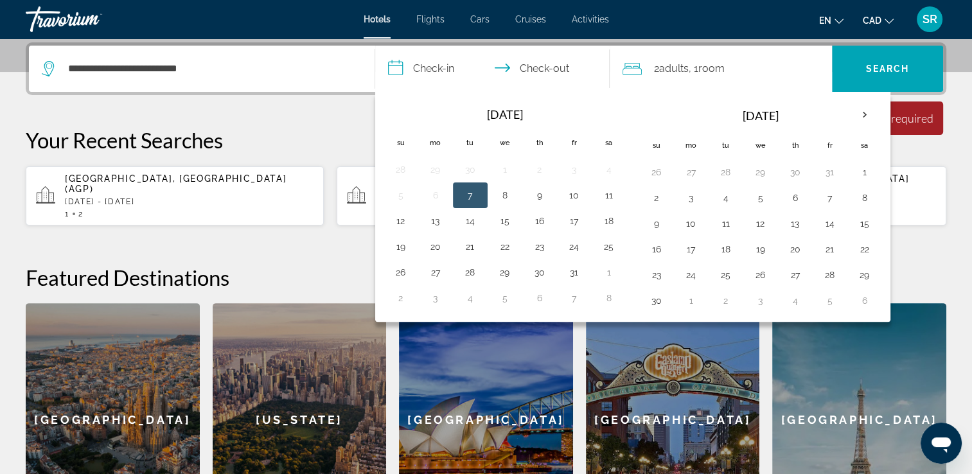
click at [867, 111] on th "Next month" at bounding box center [865, 115] width 35 height 28
click at [865, 108] on th "Next month" at bounding box center [865, 115] width 35 height 28
click at [861, 110] on th "Next month" at bounding box center [865, 115] width 35 height 28
click at [861, 114] on th "Next month" at bounding box center [865, 115] width 35 height 28
click at [863, 246] on button "21" at bounding box center [865, 249] width 21 height 18
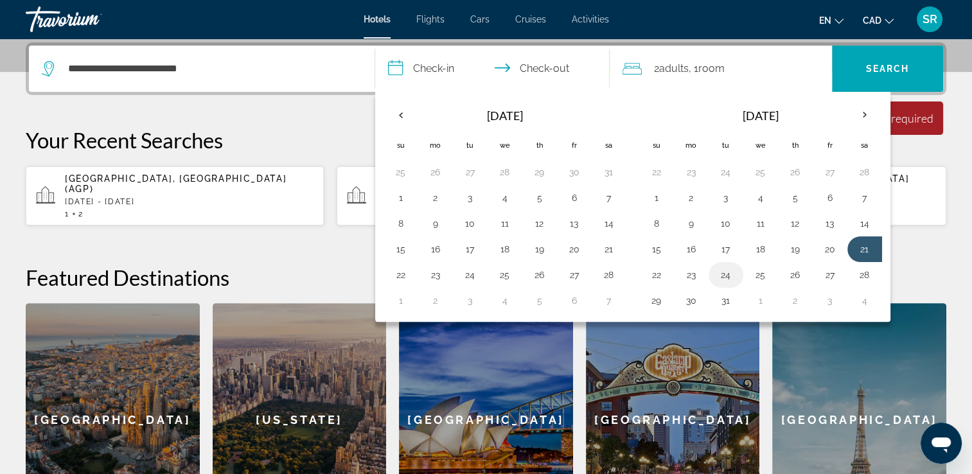
click at [725, 273] on button "24" at bounding box center [726, 275] width 21 height 18
type input "**********"
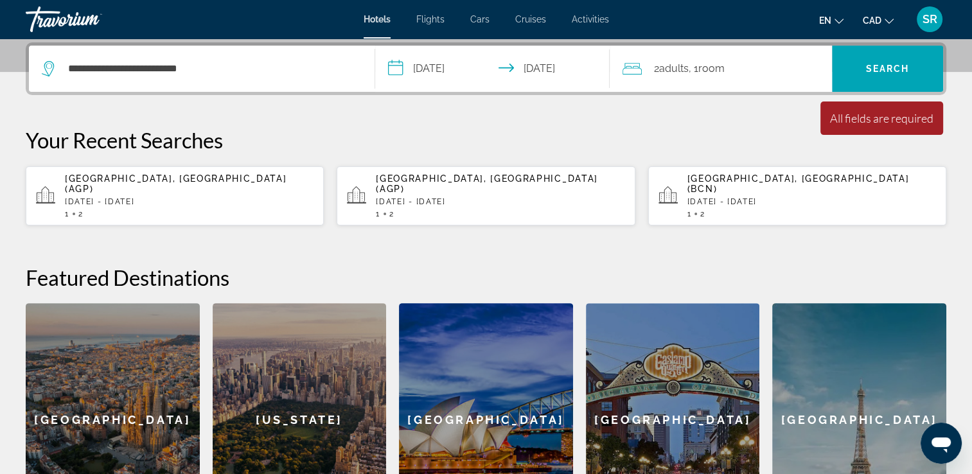
click at [715, 73] on span "Room" at bounding box center [711, 68] width 26 height 12
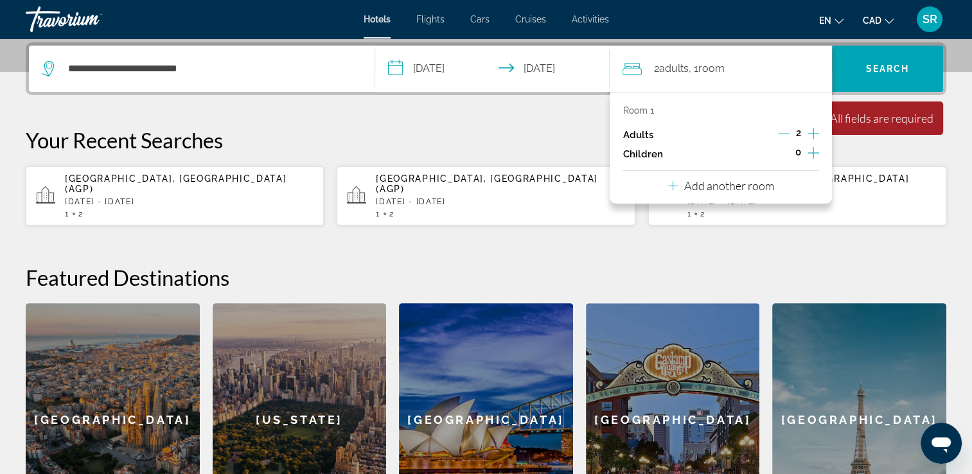
click at [815, 154] on icon "Increment children" at bounding box center [814, 152] width 12 height 15
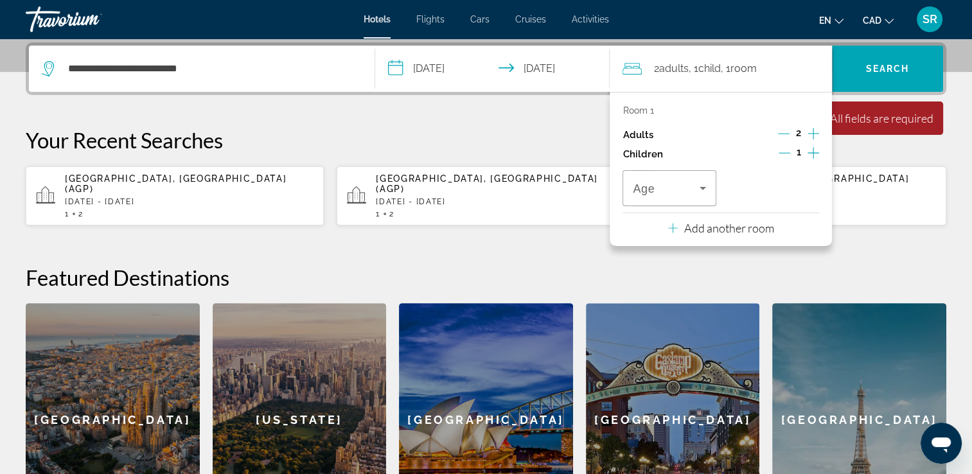
click at [812, 147] on icon "Increment children" at bounding box center [814, 152] width 12 height 15
click at [647, 190] on span "Age" at bounding box center [644, 189] width 22 height 13
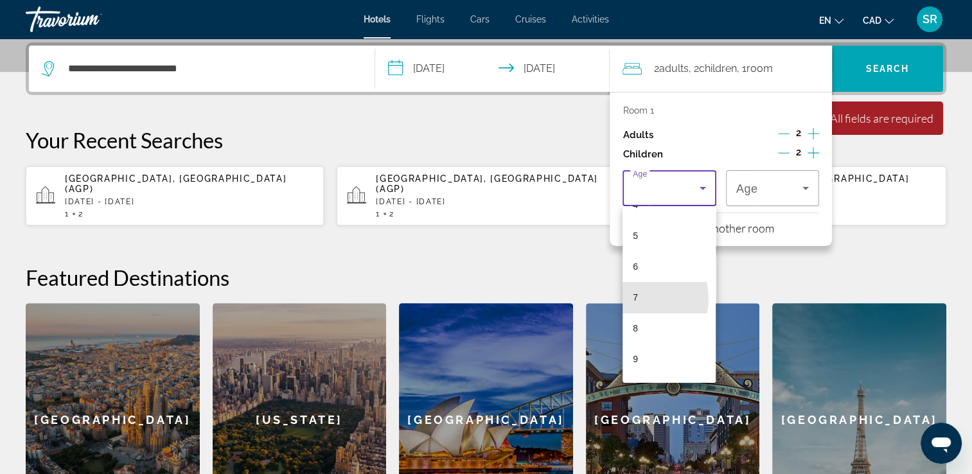
scroll to position [172, 0]
click at [638, 337] on mat-option "9" at bounding box center [669, 332] width 93 height 31
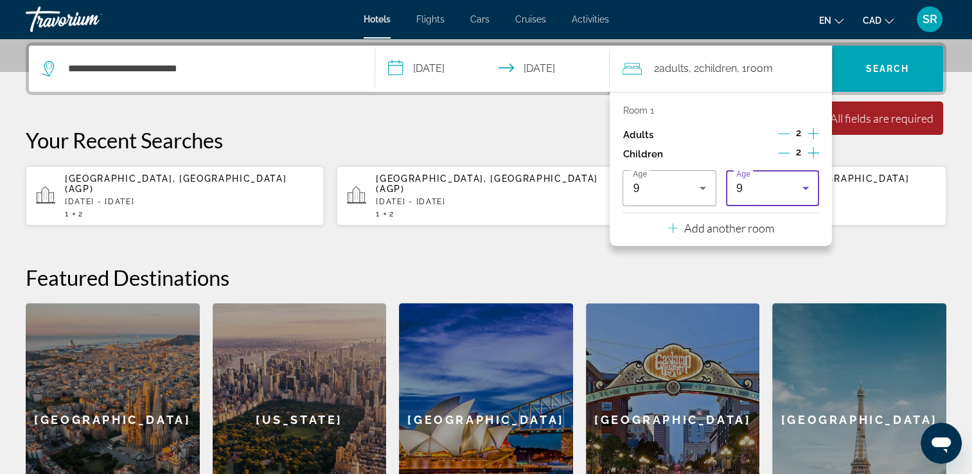
click at [762, 191] on div "9" at bounding box center [770, 188] width 66 height 15
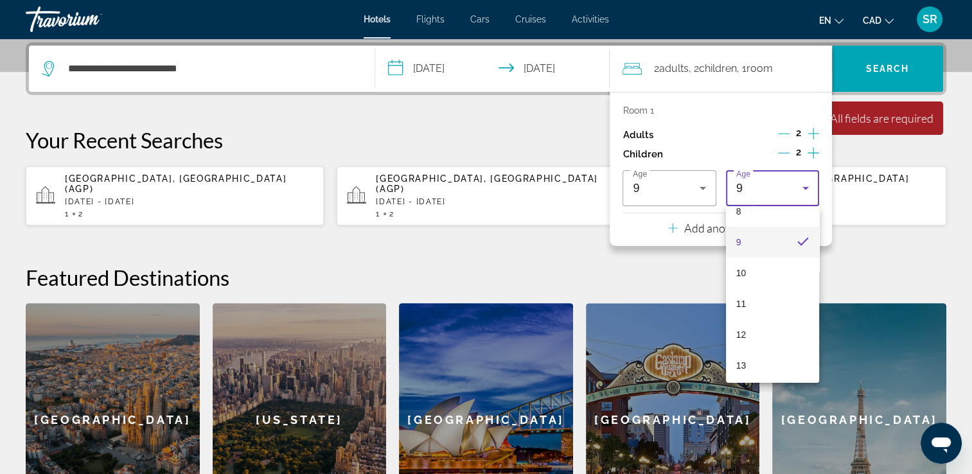
scroll to position [264, 0]
click at [735, 368] on mat-option "13" at bounding box center [772, 363] width 93 height 31
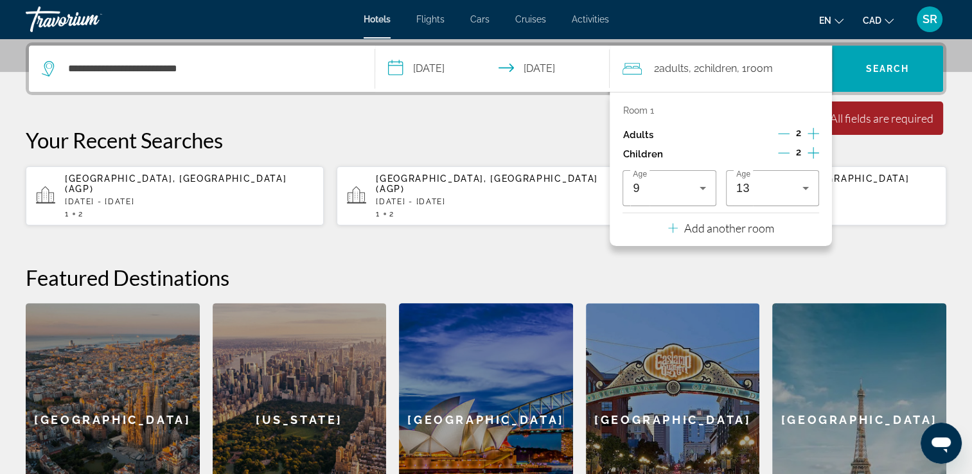
click at [731, 117] on div "Room 1 Adults 2 Children 2 Age 9 Age 13" at bounding box center [721, 155] width 197 height 101
click at [548, 127] on p "Your Recent Searches" at bounding box center [486, 140] width 921 height 26
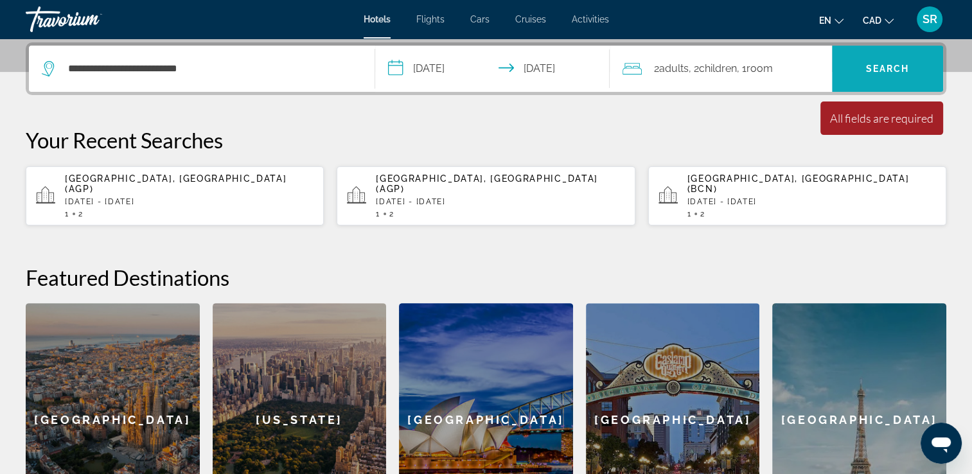
click at [882, 67] on span "Search" at bounding box center [888, 69] width 44 height 10
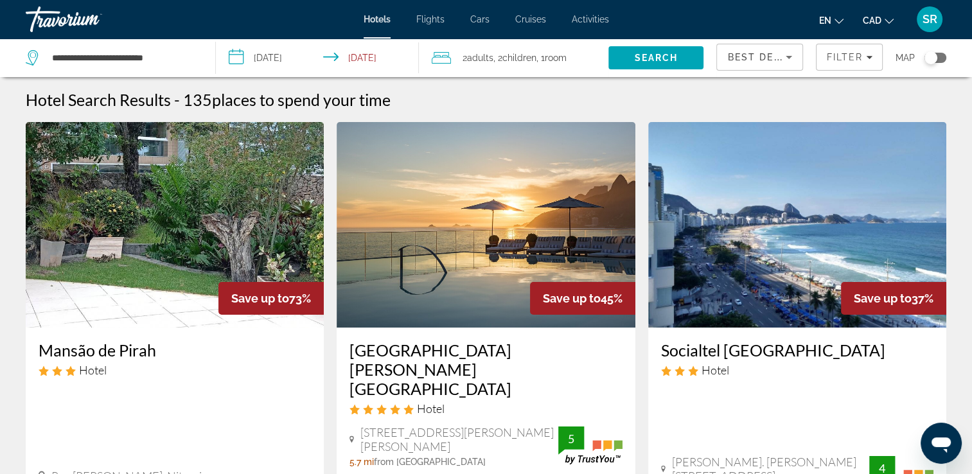
click at [26, 399] on div "Mansão de Pirah Hotel Rua José De Freitas Nobre, Niteroi 7.5 mi from Rio De Jan…" at bounding box center [175, 419] width 298 height 182
click at [26, 404] on div "Mansão de Pirah Hotel Rua José De Freitas Nobre, Niteroi 7.5 mi from Rio De Jan…" at bounding box center [175, 419] width 298 height 182
click at [26, 411] on div "Mansão de Pirah Hotel Rua José De Freitas Nobre, Niteroi 7.5 mi from Rio De Jan…" at bounding box center [175, 419] width 298 height 182
click at [26, 416] on div "Mansão de Pirah Hotel Rua José De Freitas Nobre, Niteroi 7.5 mi from Rio De Jan…" at bounding box center [175, 419] width 298 height 182
click at [25, 422] on app-hotels-search-item "Save up to 73% Mansão de Pirah Hotel Rua José De Freitas Nobre, Niteroi 7.5 mi …" at bounding box center [174, 380] width 311 height 517
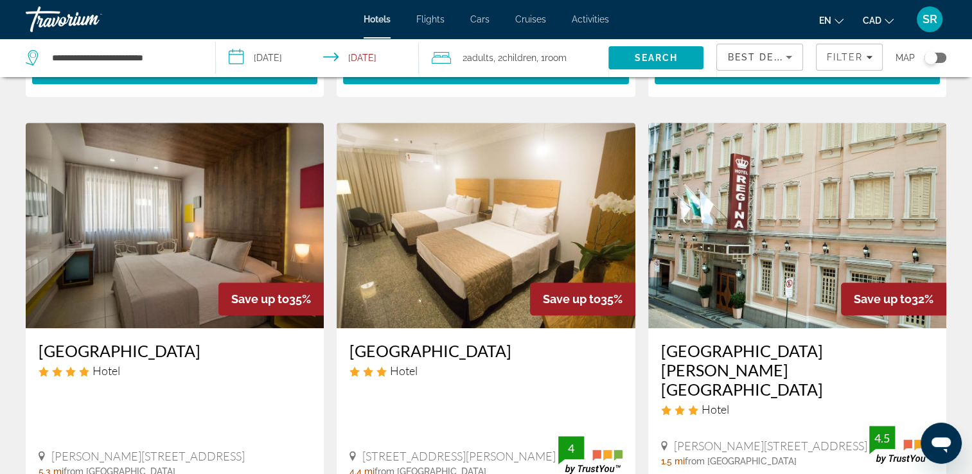
scroll to position [575, 0]
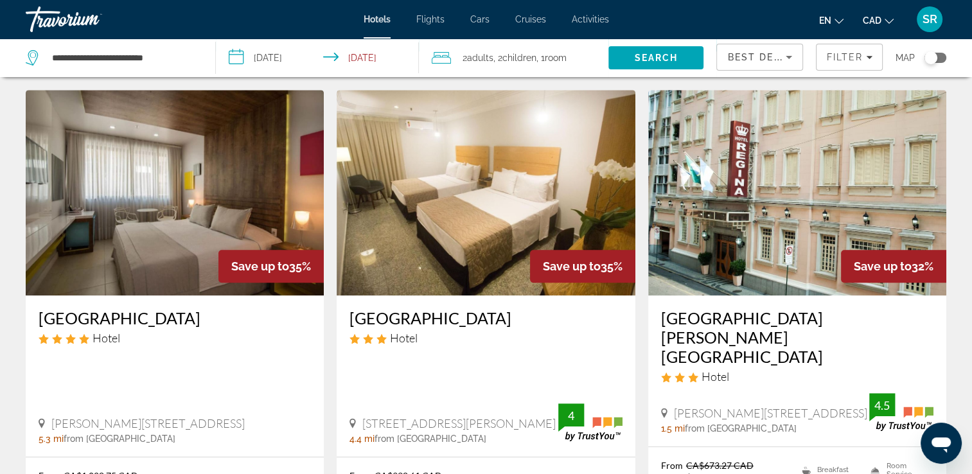
click at [24, 331] on app-hotels-search-item "Save up to 35% Rio Design Copacabana Hotel Hotel Rua Francisco Sá, 17, Rio De J…" at bounding box center [174, 338] width 311 height 497
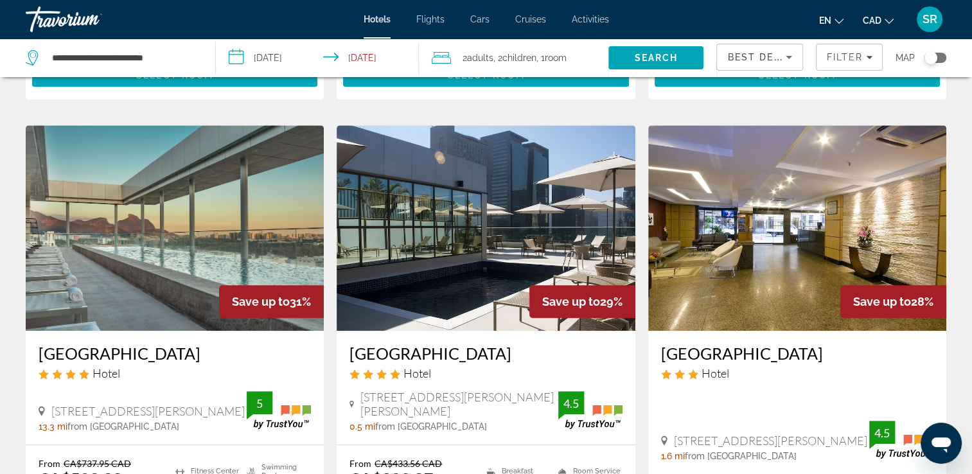
scroll to position [1055, 0]
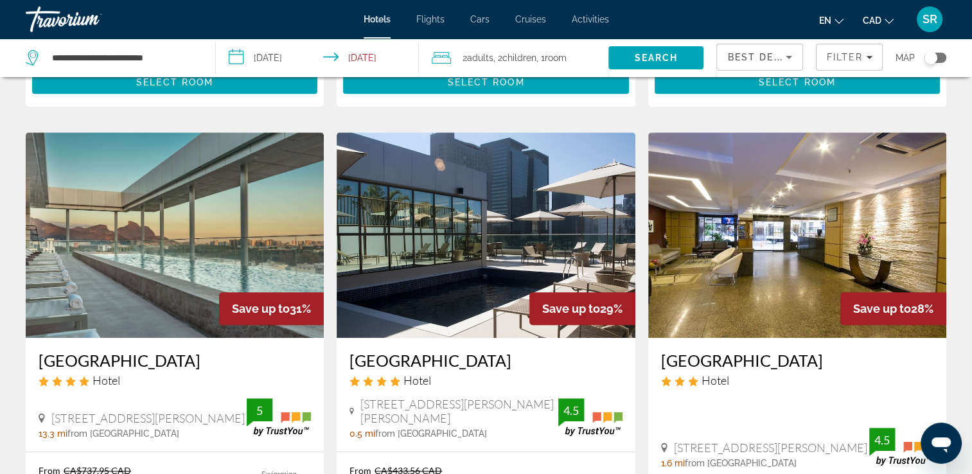
click at [451, 155] on img "Main content" at bounding box center [486, 235] width 298 height 206
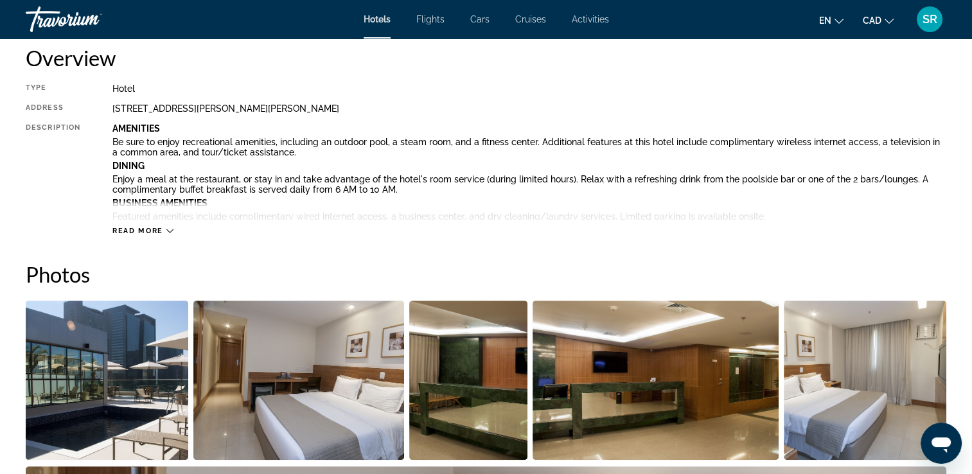
scroll to position [445, 0]
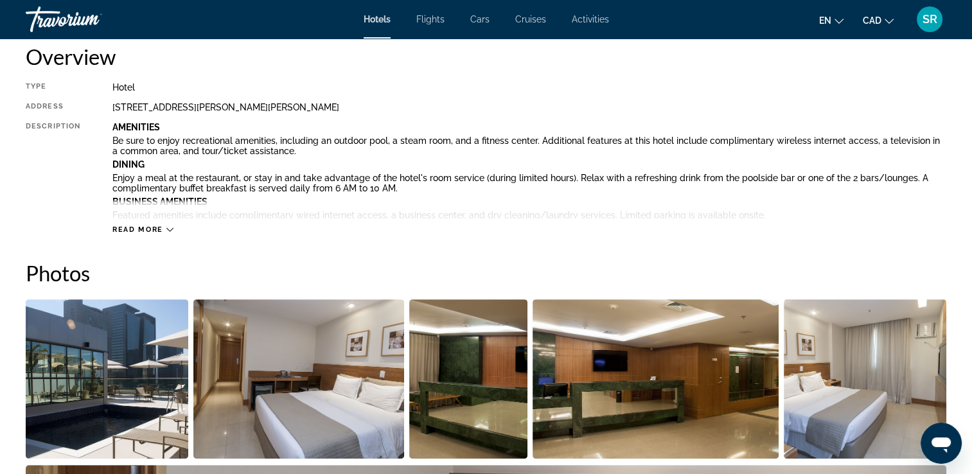
click at [169, 229] on icon "Main content" at bounding box center [169, 229] width 7 height 7
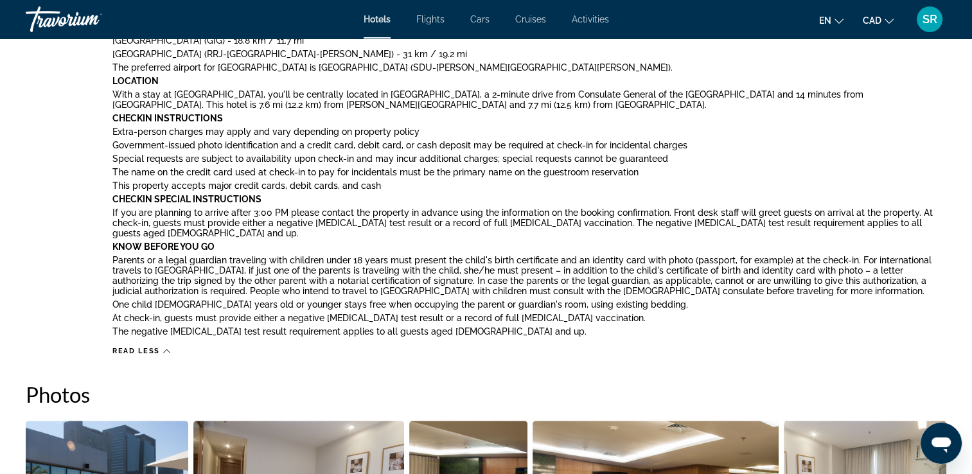
scroll to position [941, 0]
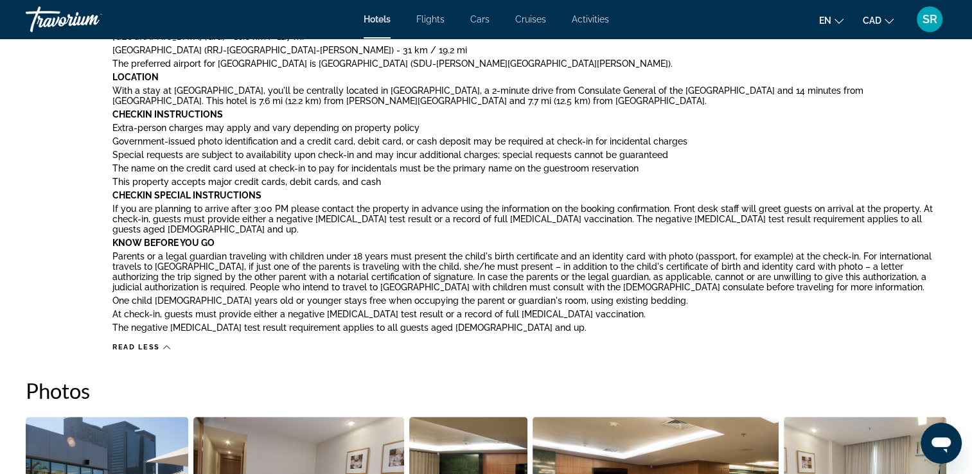
click at [166, 344] on icon "Main content" at bounding box center [166, 347] width 7 height 7
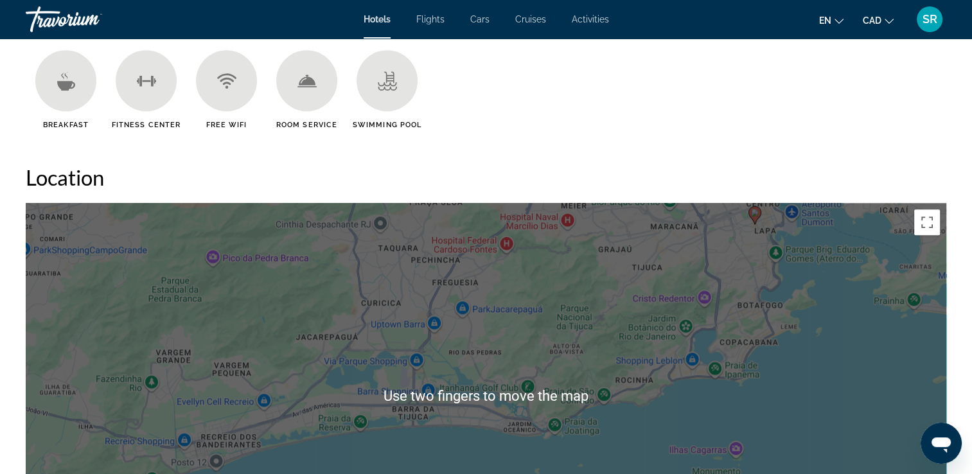
scroll to position [1083, 0]
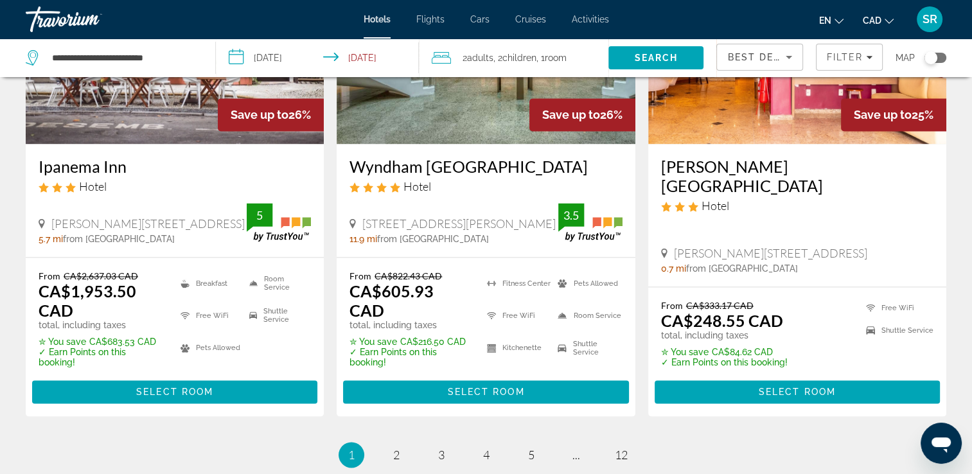
scroll to position [1775, 0]
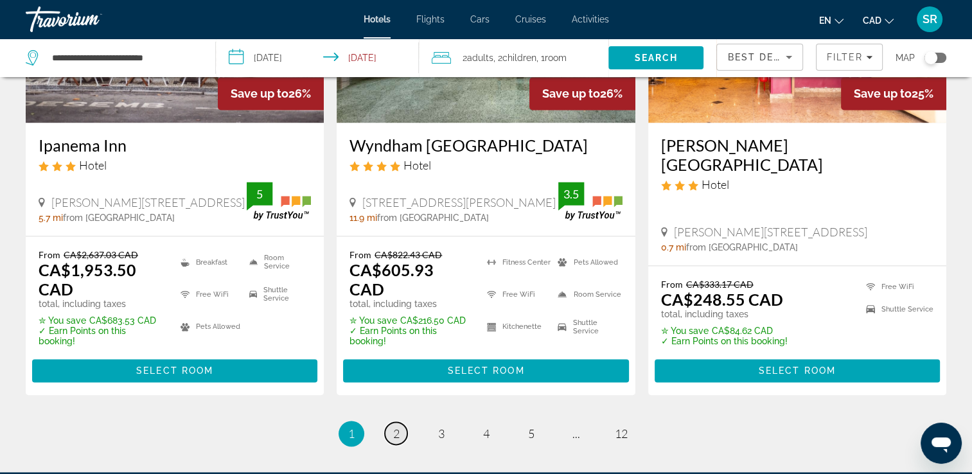
click at [393, 427] on span "2" at bounding box center [396, 434] width 6 height 14
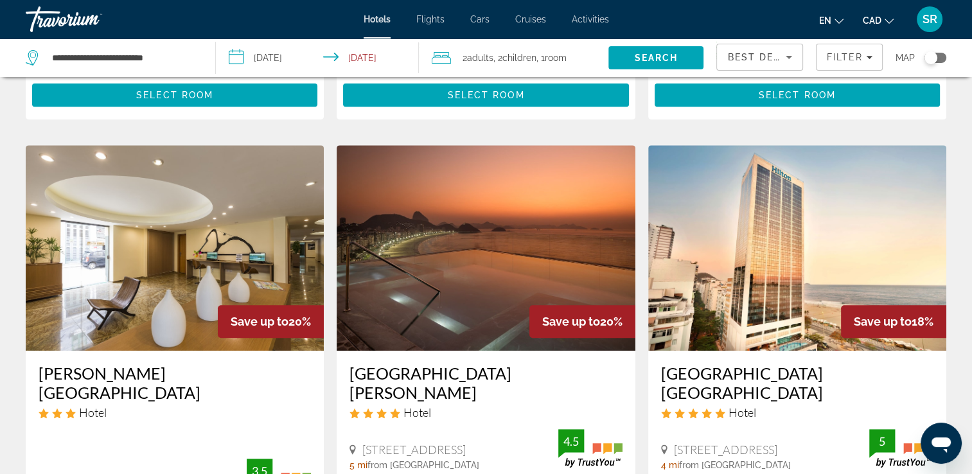
scroll to position [524, 0]
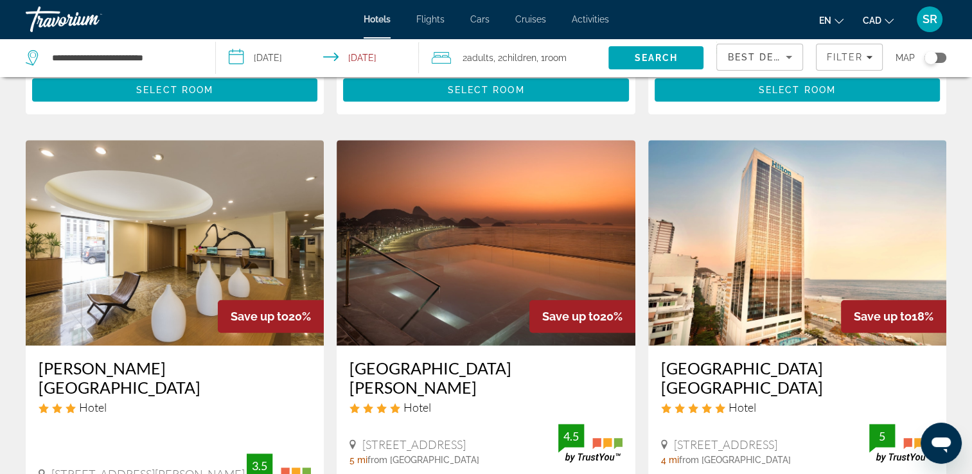
click at [24, 393] on app-hotels-search-item "Save up to 20% Gamboa Rio Hotel Hotel Rua Alexandre Mackenzie, 122, Rio De Jane…" at bounding box center [174, 388] width 311 height 497
click at [30, 237] on img "Main content" at bounding box center [175, 243] width 298 height 206
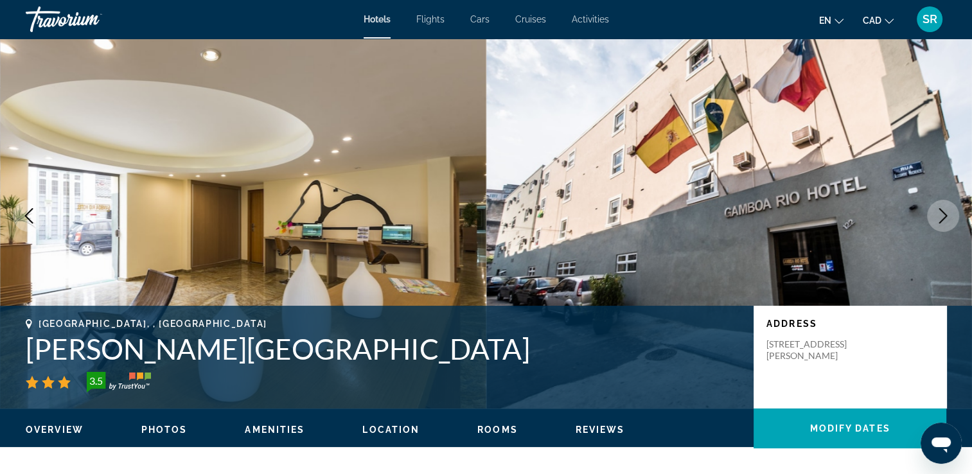
scroll to position [35, 0]
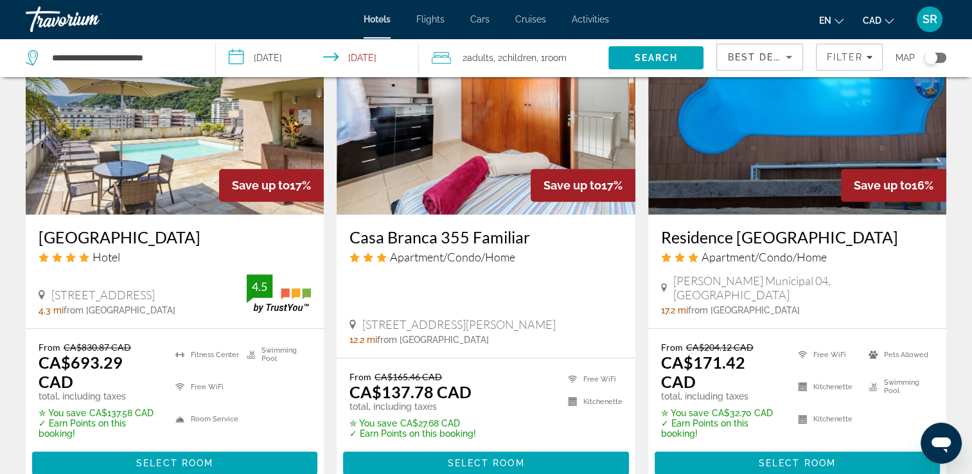
scroll to position [1179, 0]
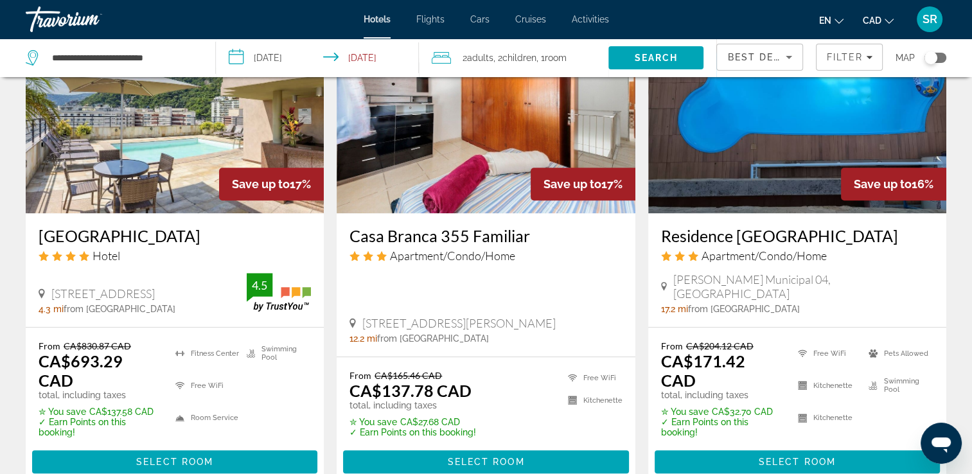
click at [419, 107] on img "Main content" at bounding box center [486, 111] width 298 height 206
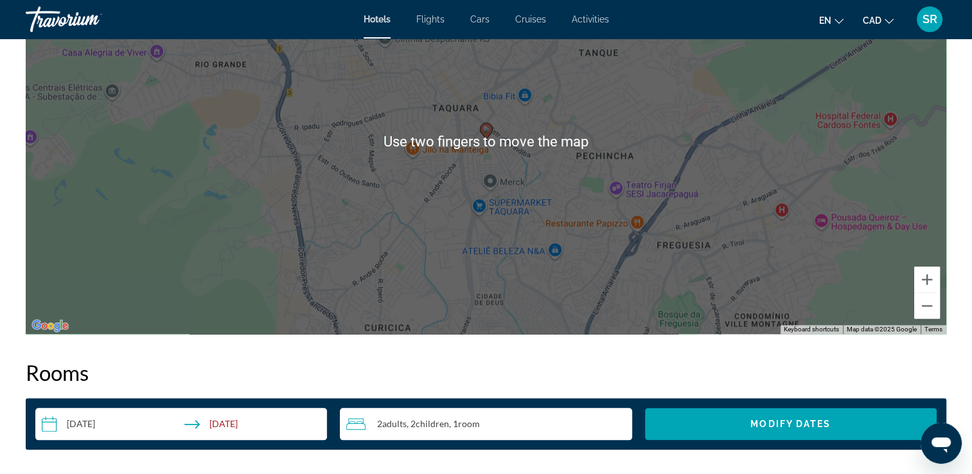
scroll to position [1345, 0]
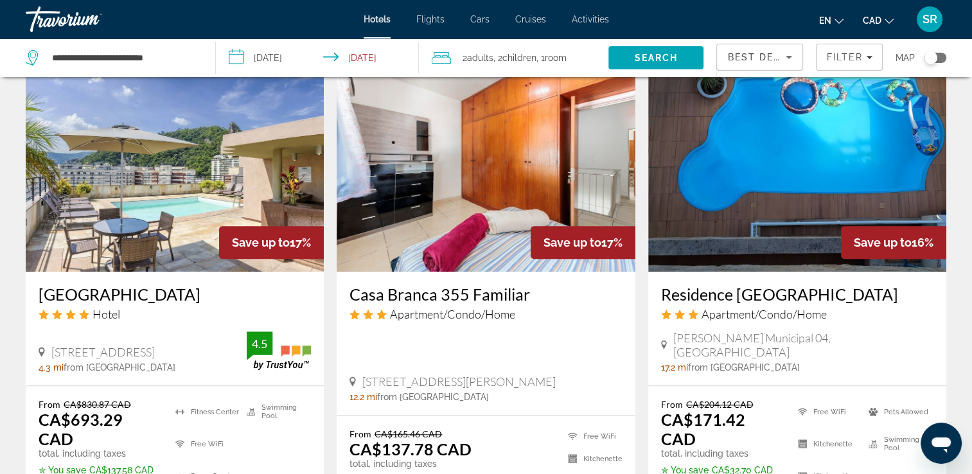
scroll to position [1122, 0]
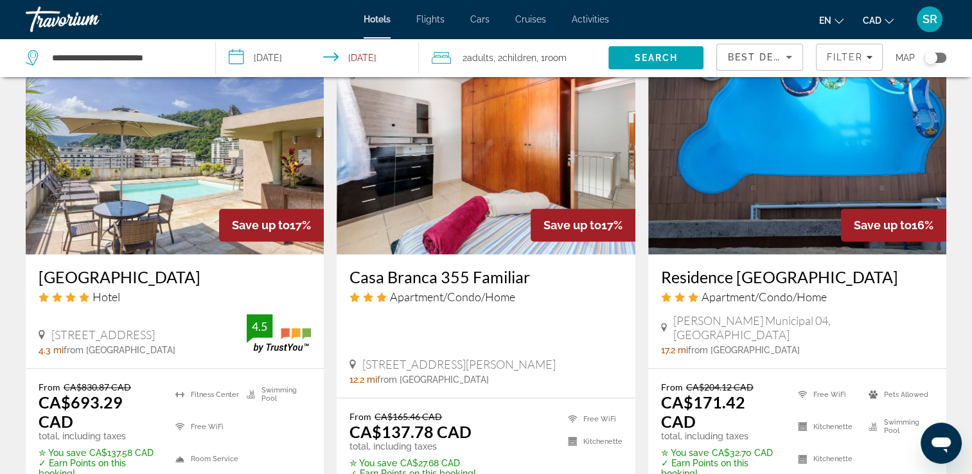
click at [30, 369] on div "From CA$830.87 CAD CA$693.29 CAD total, including taxes ✮ You save CA$137.58 CA…" at bounding box center [175, 448] width 298 height 159
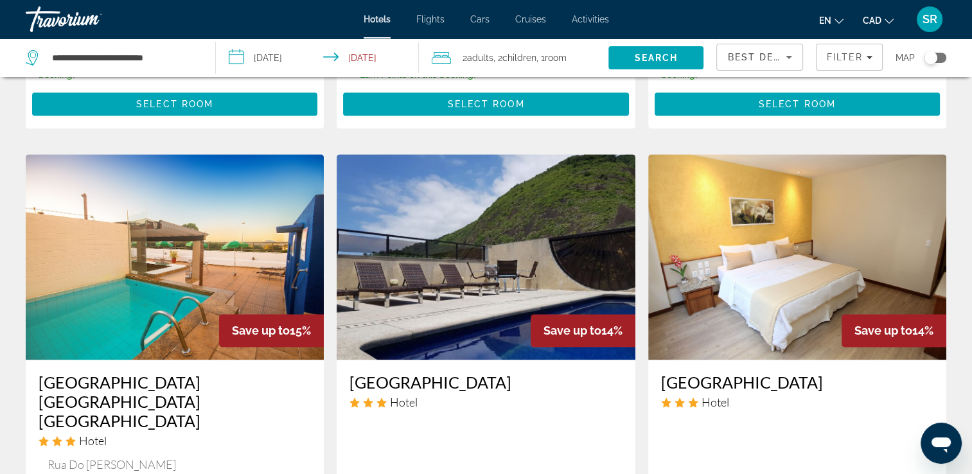
scroll to position [1507, 0]
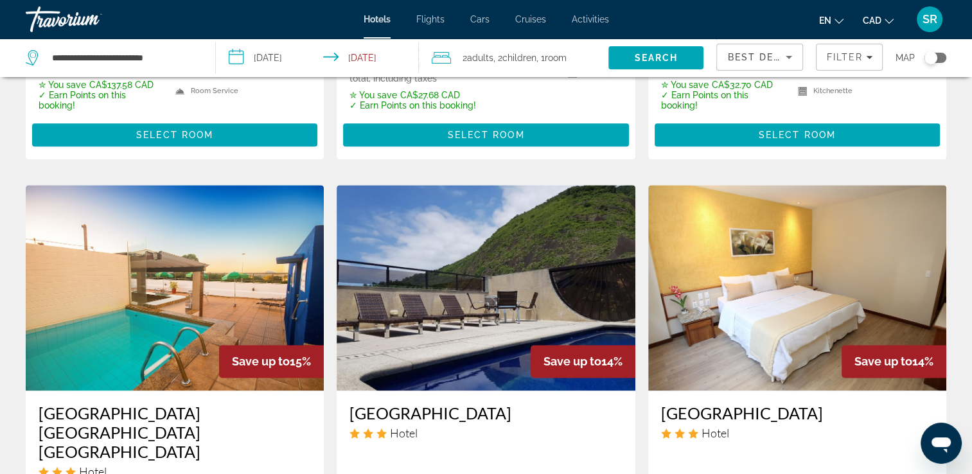
click at [764, 224] on img "Main content" at bounding box center [798, 288] width 298 height 206
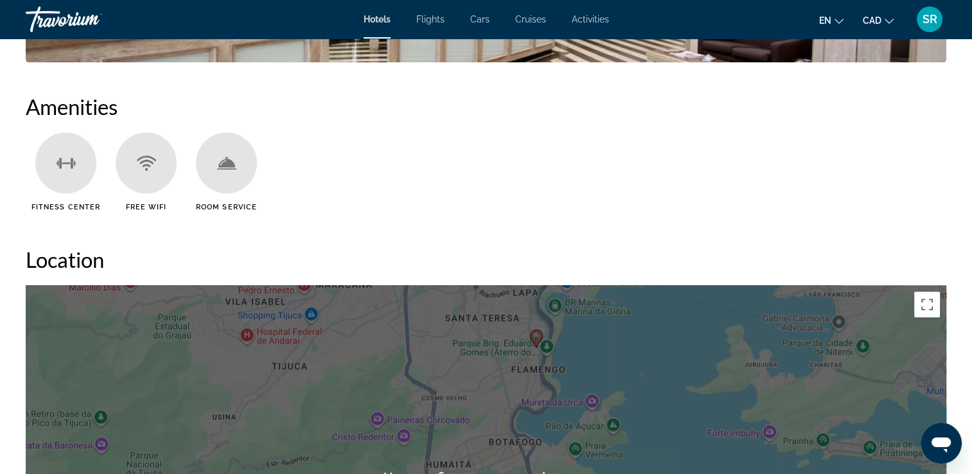
scroll to position [990, 0]
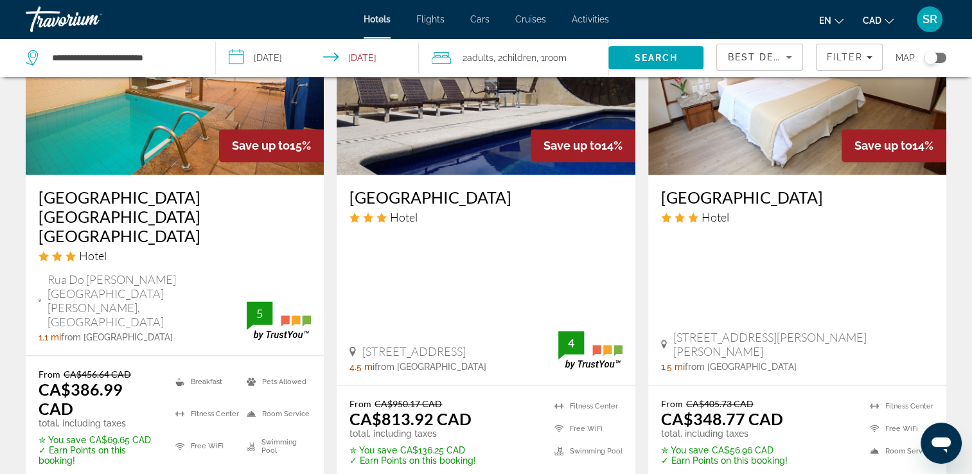
scroll to position [1725, 0]
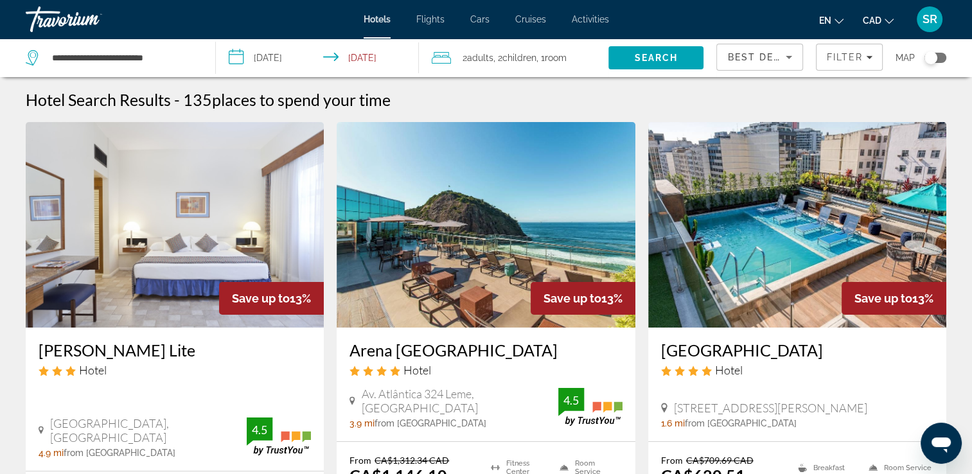
click at [19, 403] on app-hotels-search-item "Save up to 13% Savoy Othon Lite Hotel Avenida Nossa Senhora De Copacabana, Rio …" at bounding box center [174, 361] width 311 height 479
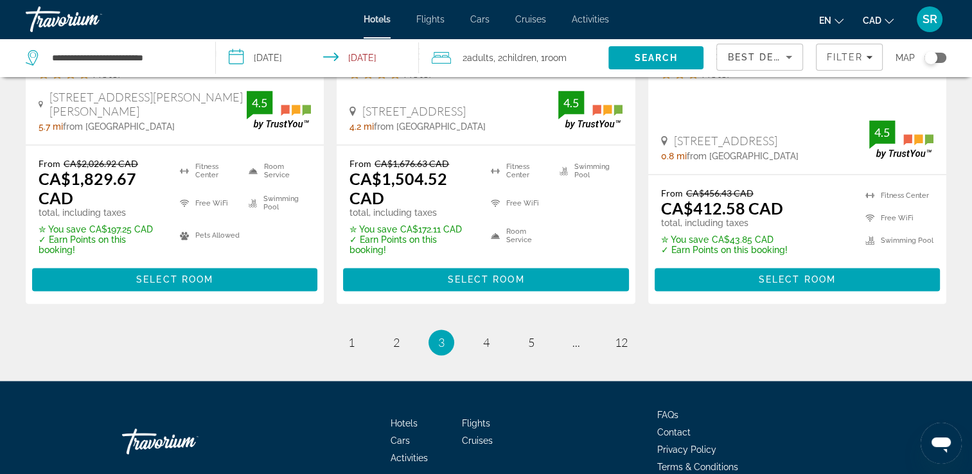
scroll to position [1834, 0]
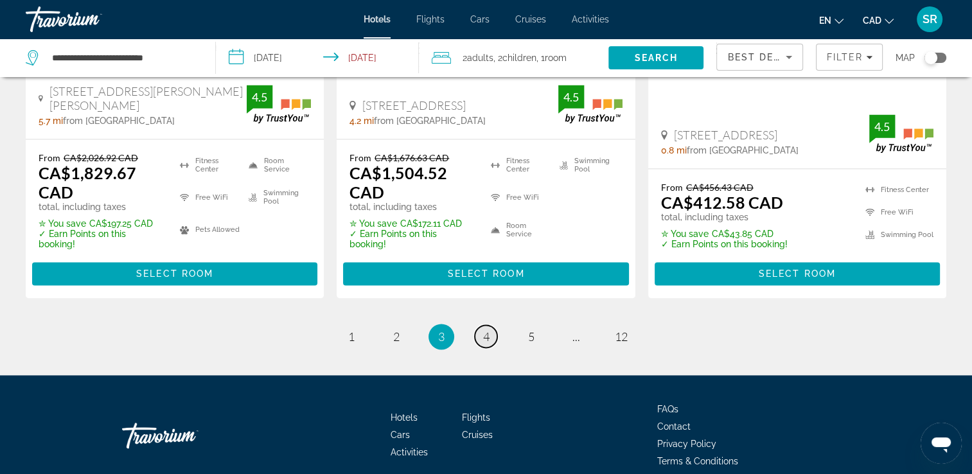
click at [486, 330] on span "4" at bounding box center [486, 337] width 6 height 14
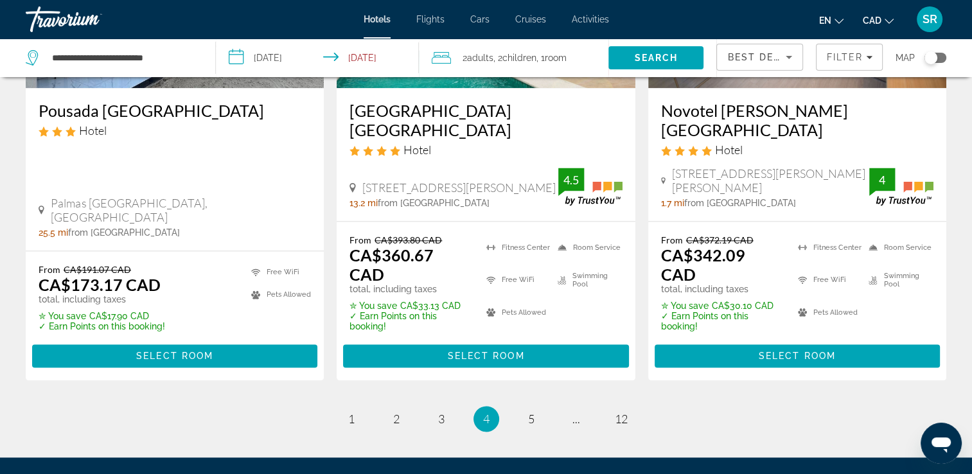
scroll to position [1692, 0]
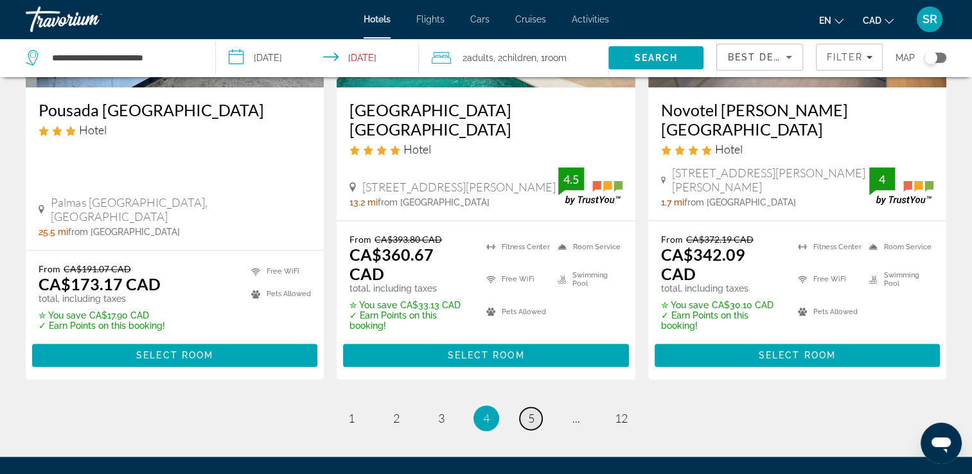
click at [531, 411] on span "5" at bounding box center [531, 418] width 6 height 14
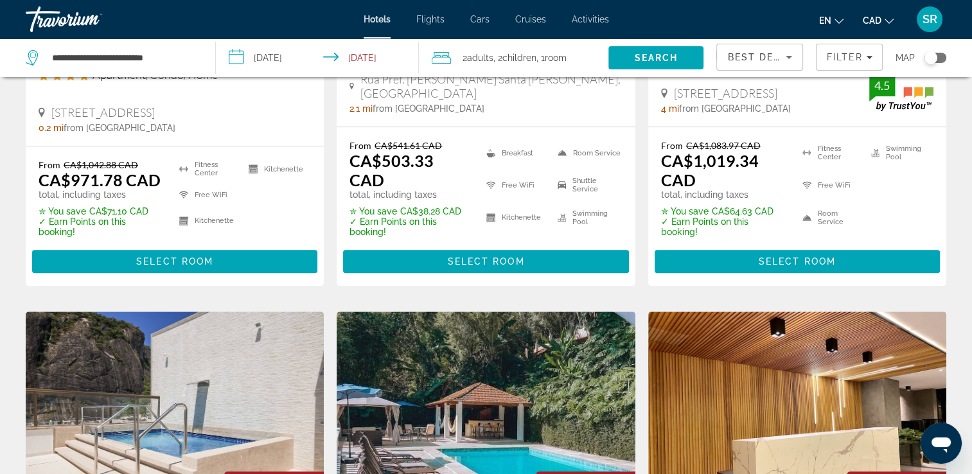
scroll to position [794, 0]
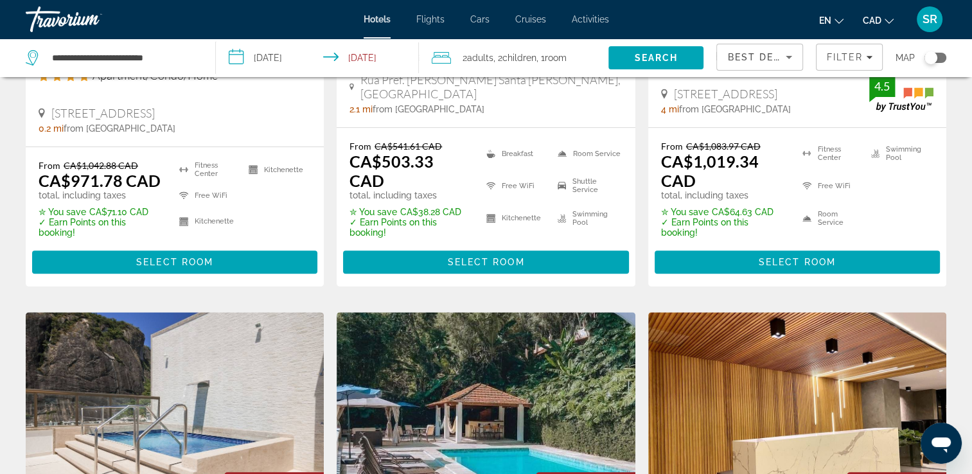
click at [943, 59] on div "Toggle map" at bounding box center [936, 58] width 22 height 10
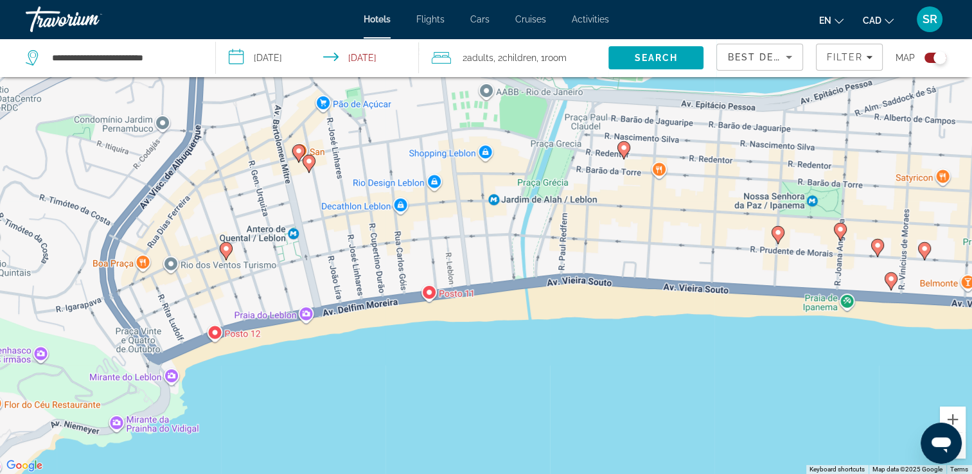
click at [219, 251] on div "To activate drag with keyboard, press Alt + Enter. Once in keyboard drag state,…" at bounding box center [486, 237] width 972 height 474
click at [231, 242] on gmp-advanced-marker "Main content" at bounding box center [226, 251] width 13 height 19
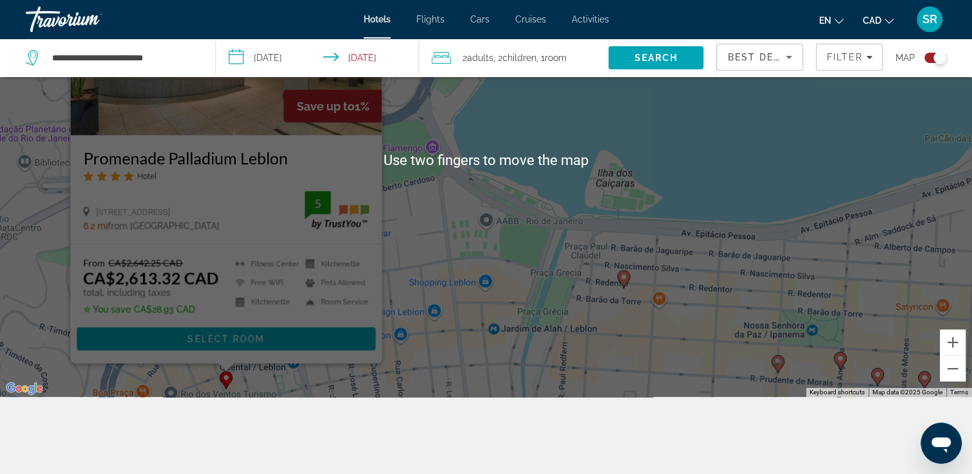
scroll to position [154, 0]
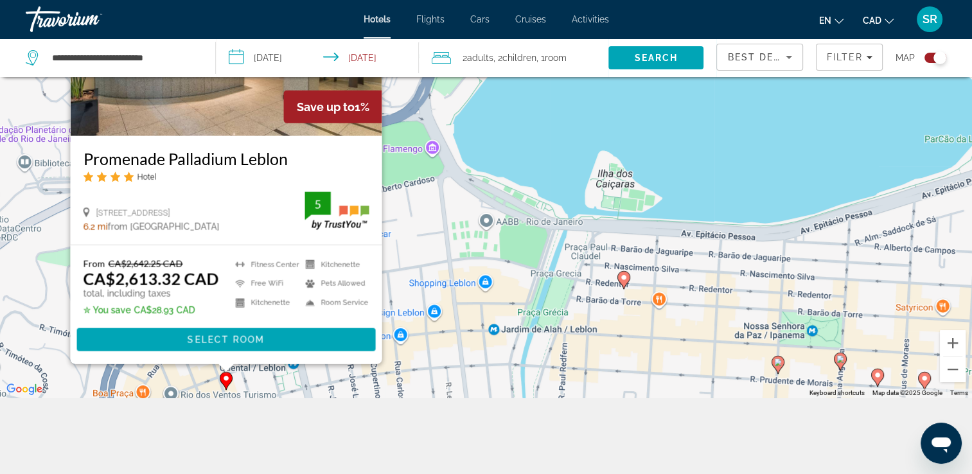
click at [625, 282] on icon "Main content" at bounding box center [624, 280] width 12 height 17
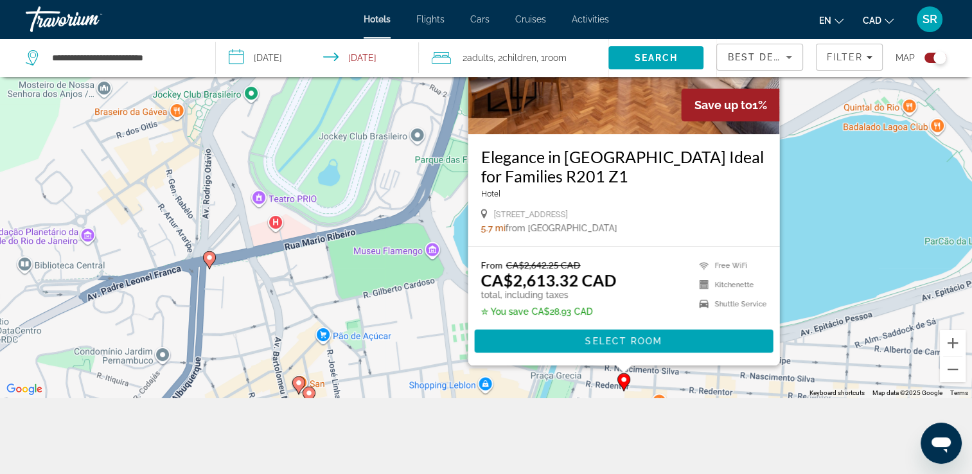
click at [859, 161] on div "To navigate, press the arrow keys. To activate drag with keyboard, press Alt + …" at bounding box center [486, 161] width 972 height 474
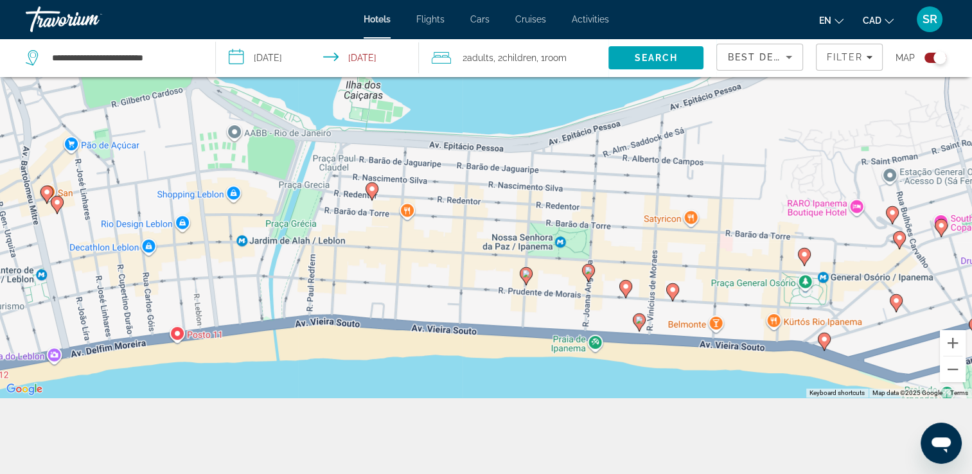
click at [527, 279] on icon "Main content" at bounding box center [526, 276] width 12 height 17
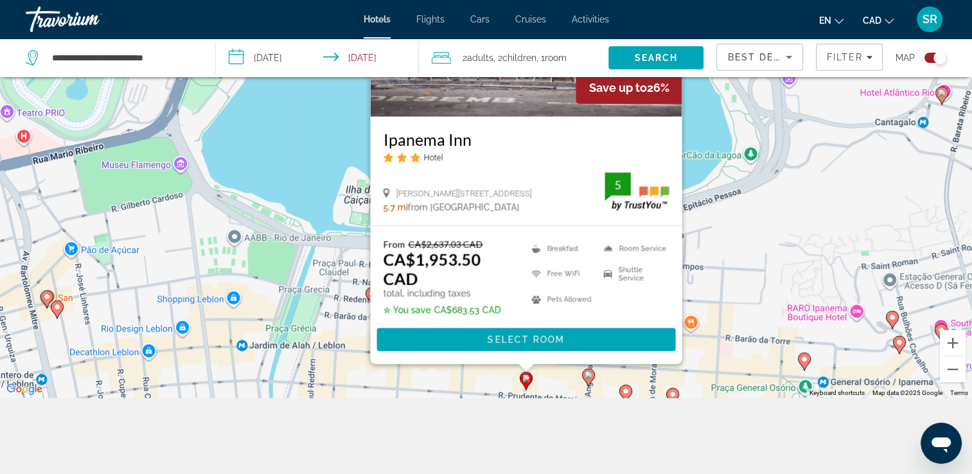
click at [586, 380] on icon "Main content" at bounding box center [588, 378] width 12 height 17
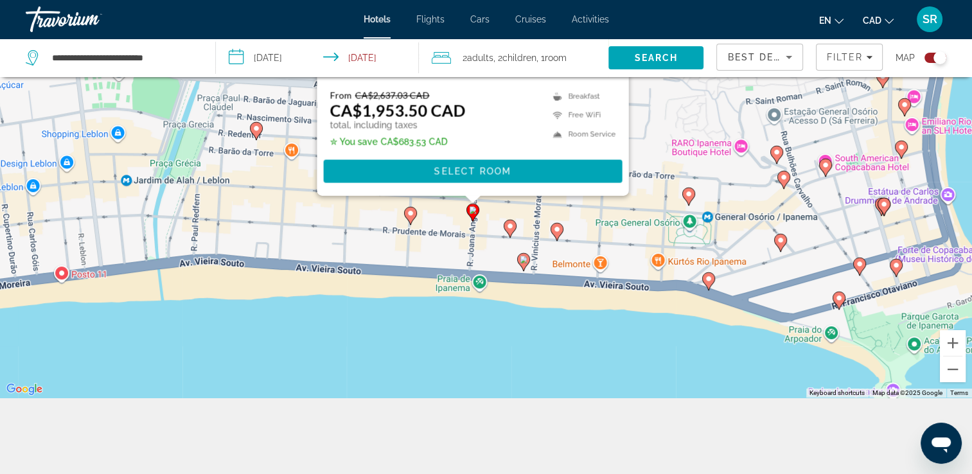
click at [505, 233] on gmp-advanced-marker "Main content" at bounding box center [510, 228] width 13 height 19
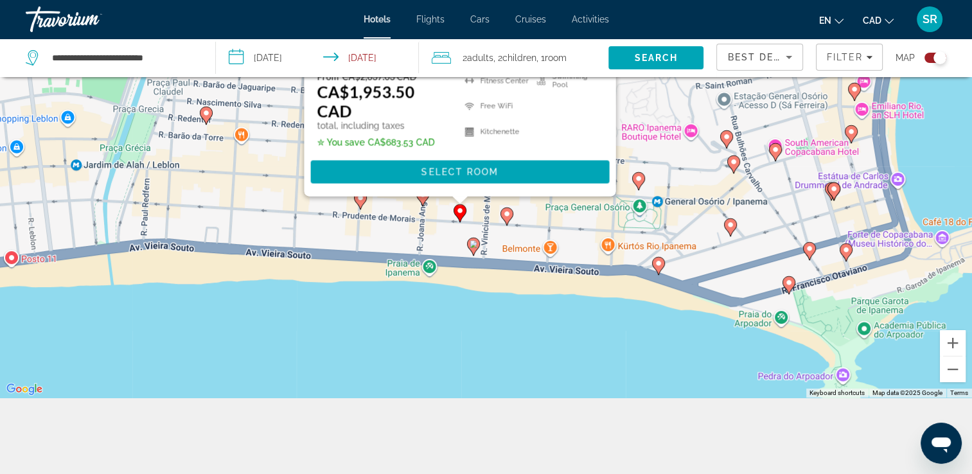
click at [473, 252] on icon "Main content" at bounding box center [473, 246] width 12 height 17
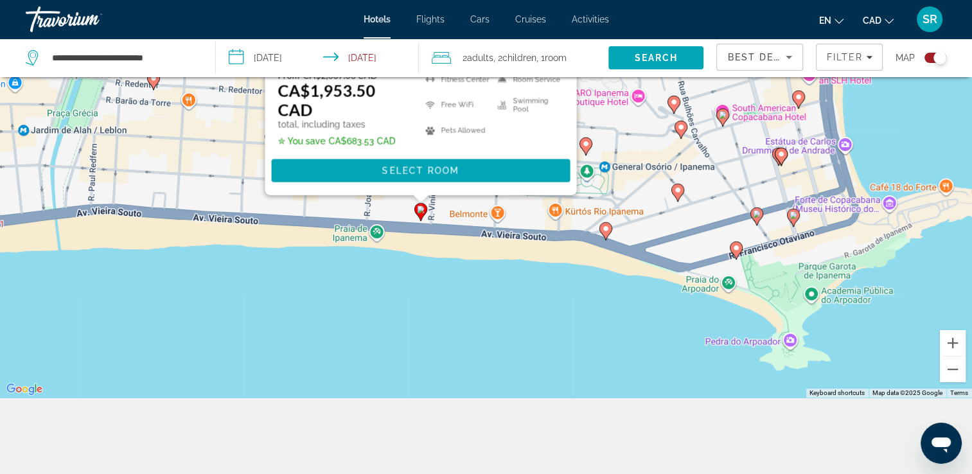
click at [507, 245] on div "To activate drag with keyboard, press Alt + Enter. Once in keyboard drag state,…" at bounding box center [486, 161] width 972 height 474
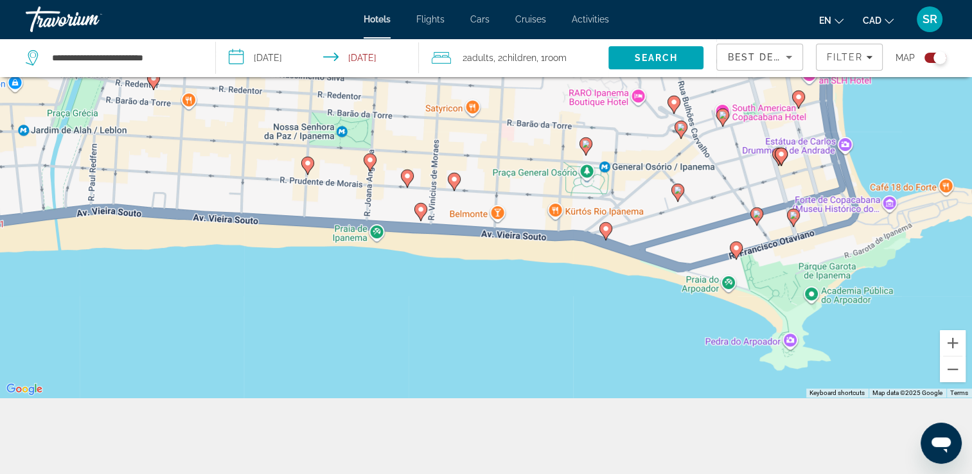
click at [453, 183] on image "Main content" at bounding box center [455, 179] width 8 height 8
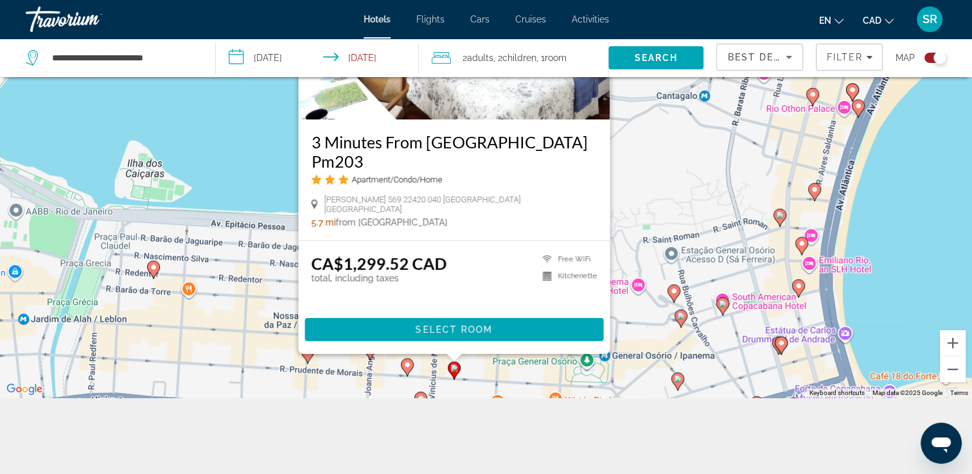
click at [202, 128] on div "To activate drag with keyboard, press Alt + Enter. Once in keyboard drag state,…" at bounding box center [486, 161] width 972 height 474
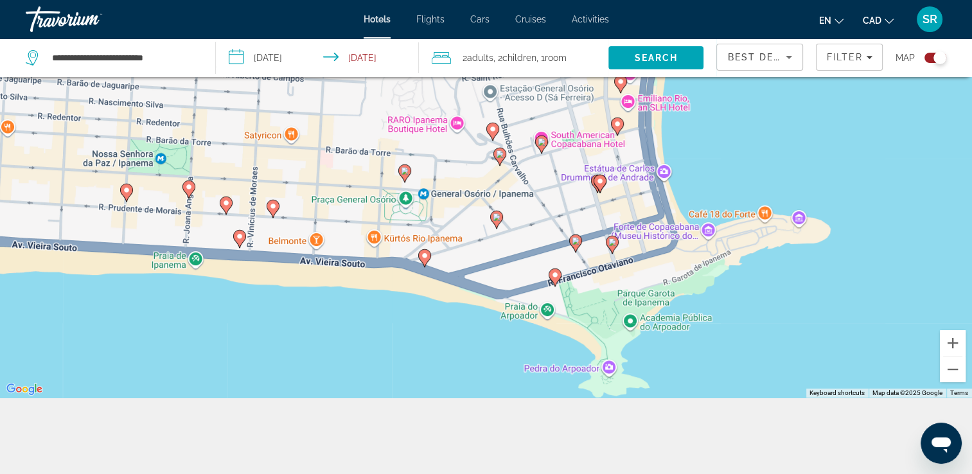
click at [406, 181] on gmp-advanced-marker "Main content" at bounding box center [404, 173] width 13 height 19
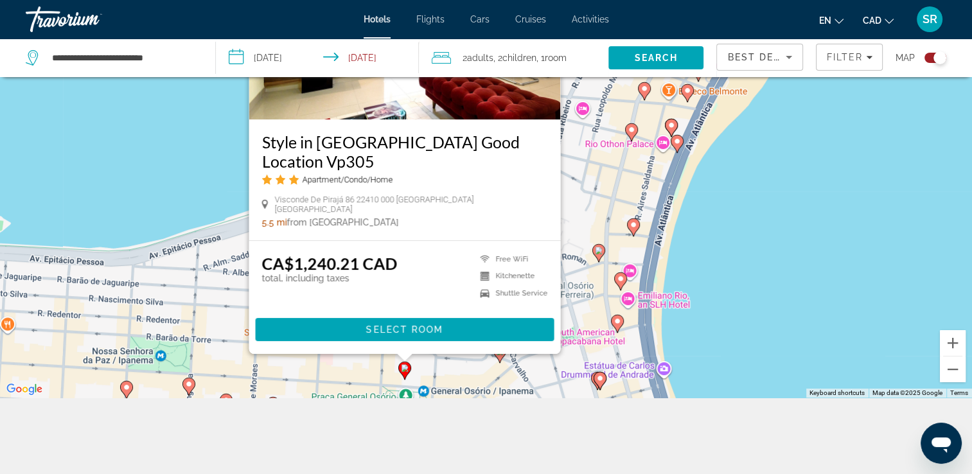
click at [598, 257] on icon "Main content" at bounding box center [599, 253] width 12 height 17
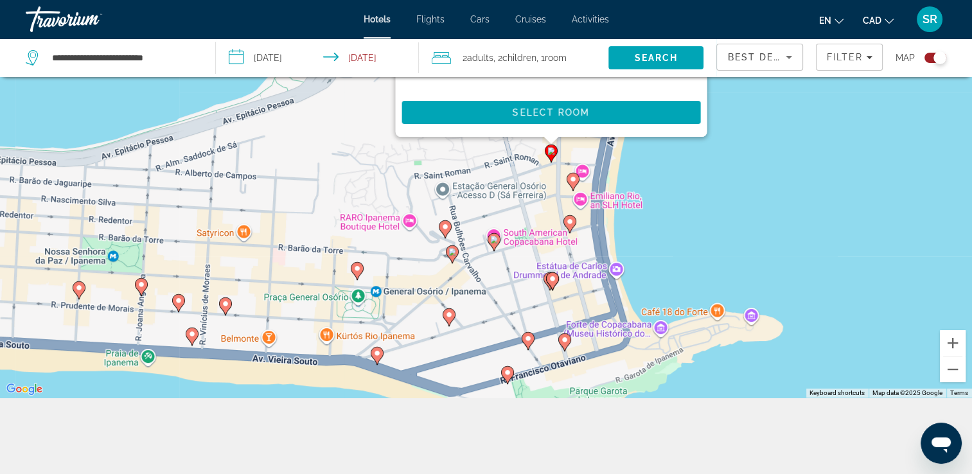
click at [573, 225] on image "Main content" at bounding box center [570, 222] width 8 height 8
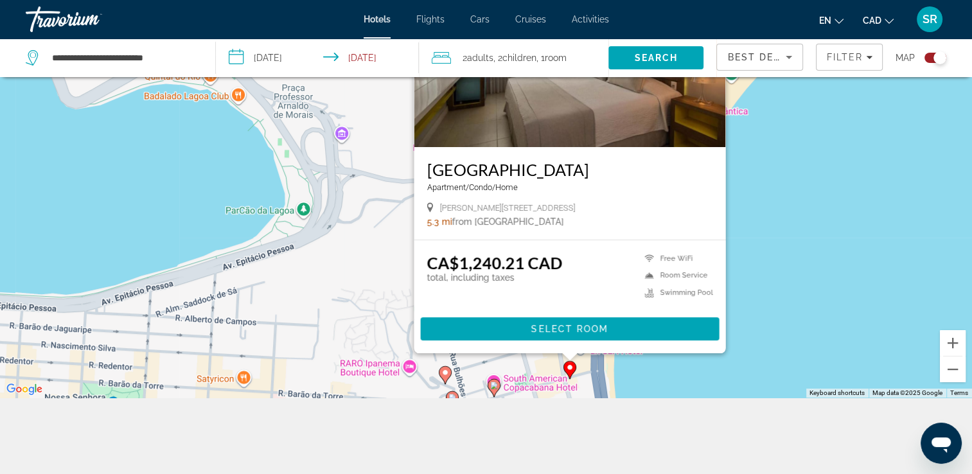
click at [492, 388] on image "Main content" at bounding box center [494, 386] width 8 height 8
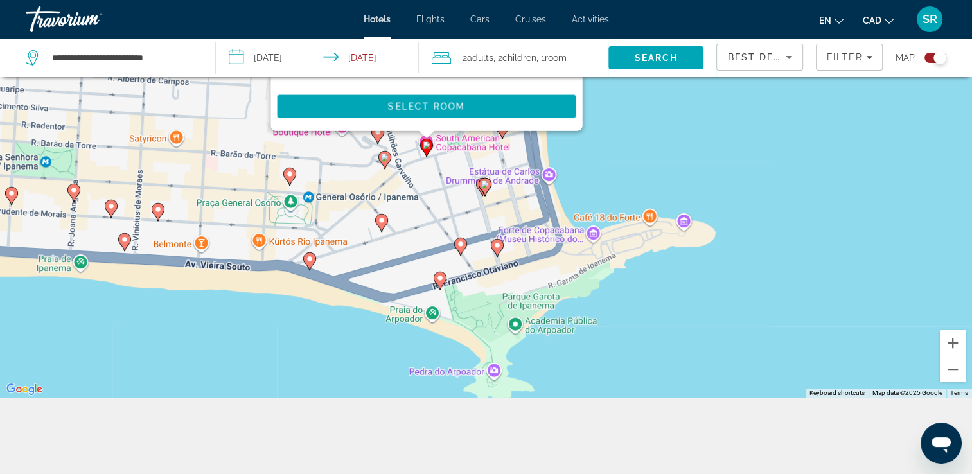
click at [497, 256] on icon "Main content" at bounding box center [497, 248] width 13 height 18
